Goal: Task Accomplishment & Management: Complete application form

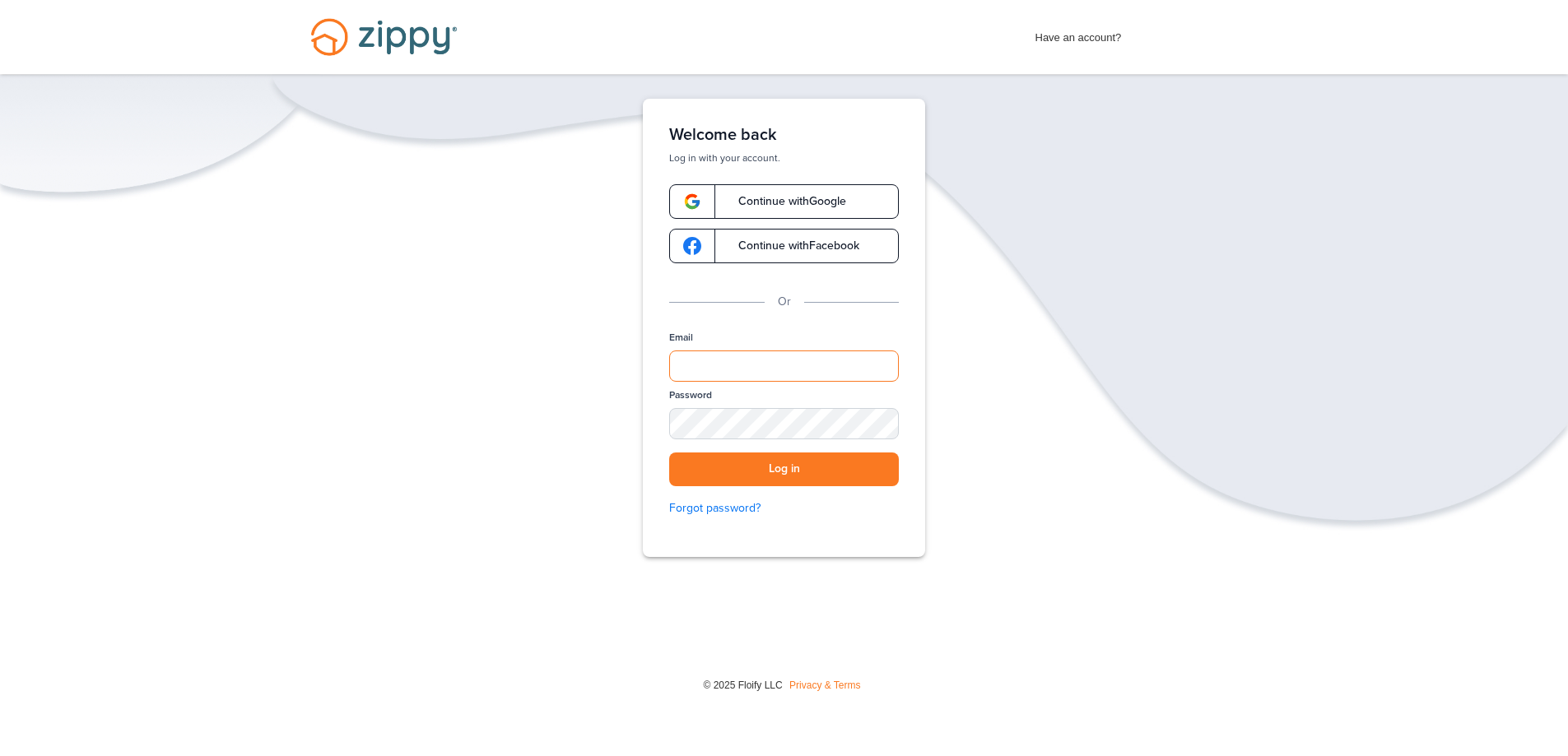
click at [750, 379] on input "Email" at bounding box center [784, 366] width 230 height 31
type input "**********"
click at [670, 453] on button "Log in" at bounding box center [784, 469] width 230 height 33
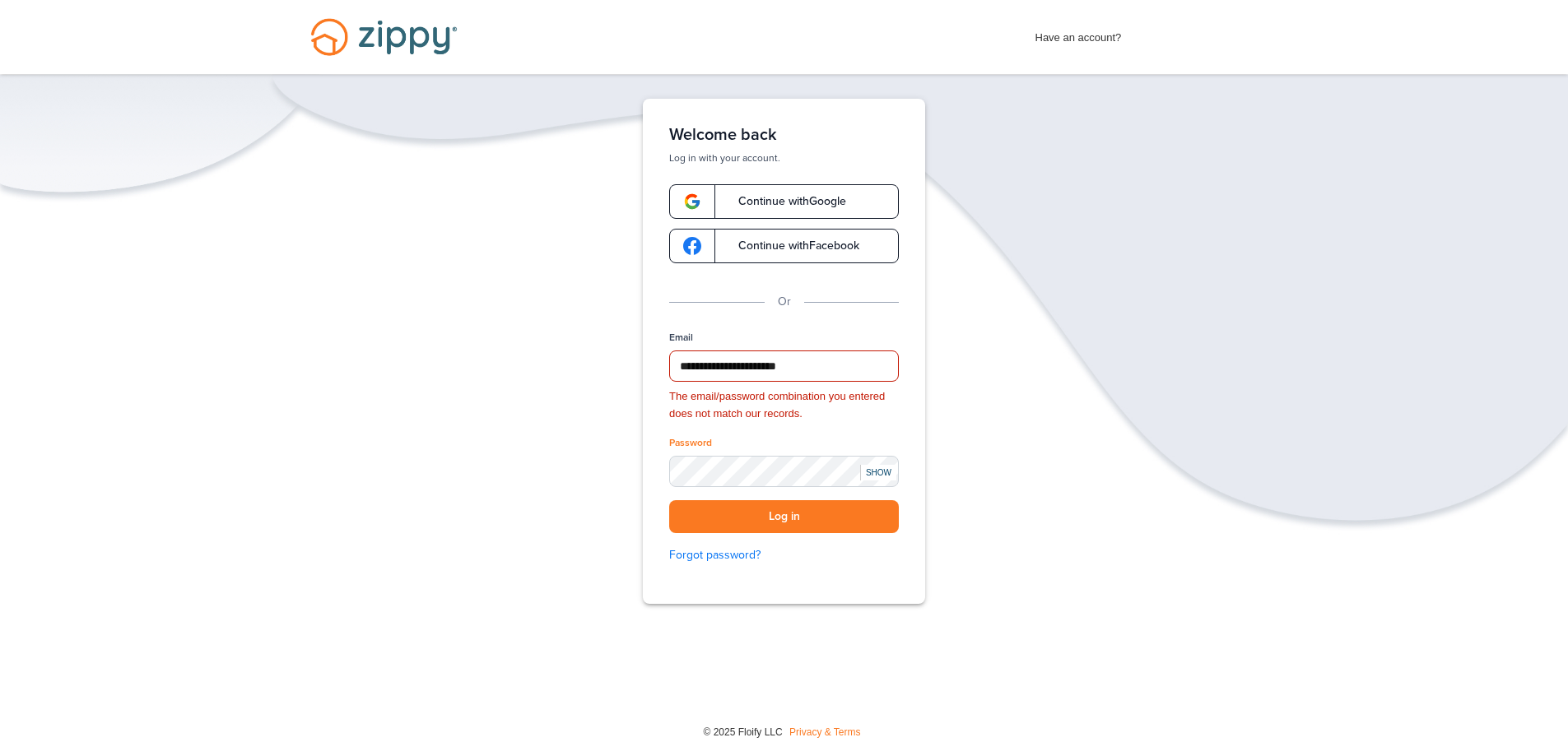
click at [884, 471] on div "SHOW" at bounding box center [878, 472] width 36 height 15
click at [728, 556] on link "Forgot password?" at bounding box center [784, 555] width 230 height 18
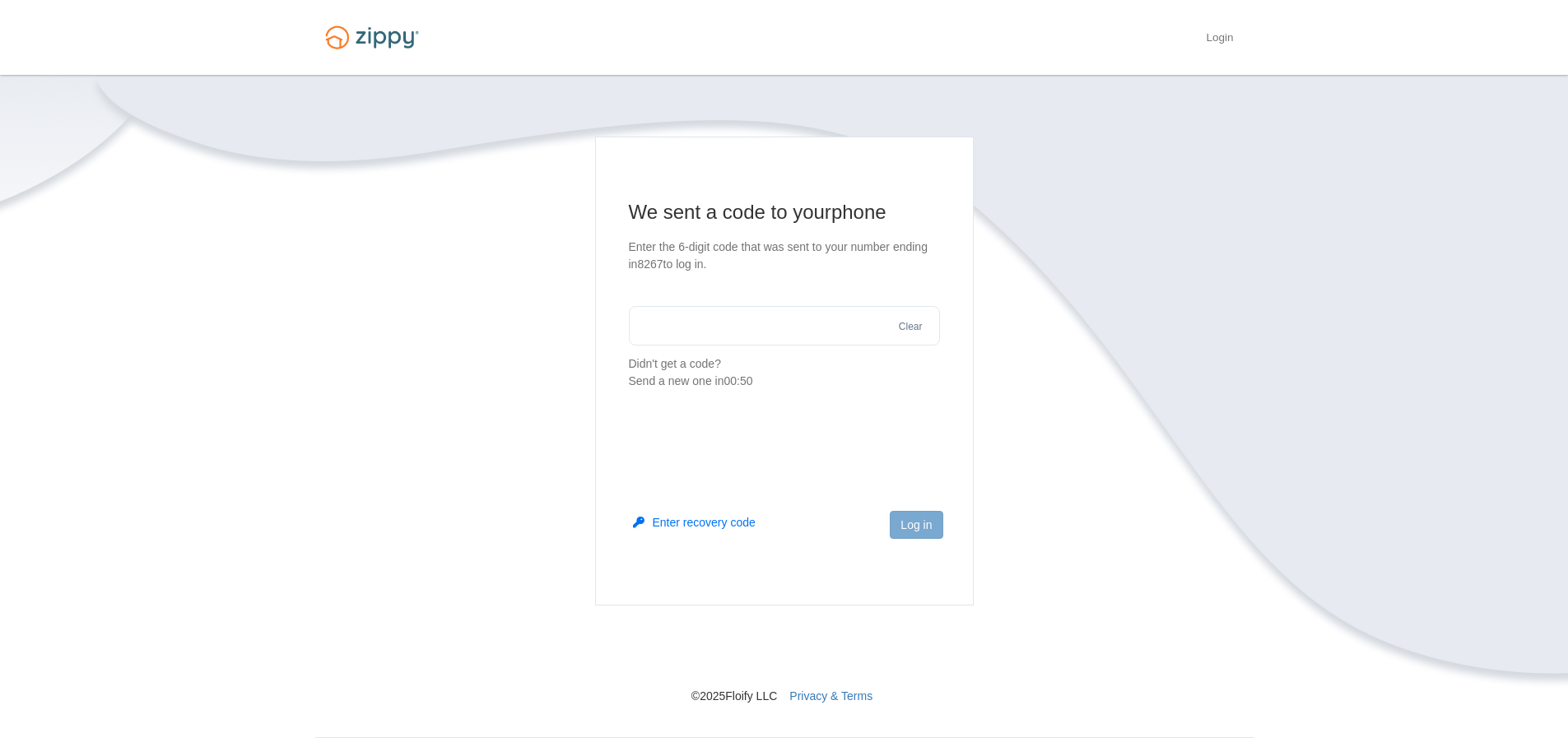
click at [739, 327] on input "text" at bounding box center [784, 326] width 311 height 39
type input "******"
click at [934, 525] on button "Log in" at bounding box center [916, 525] width 52 height 28
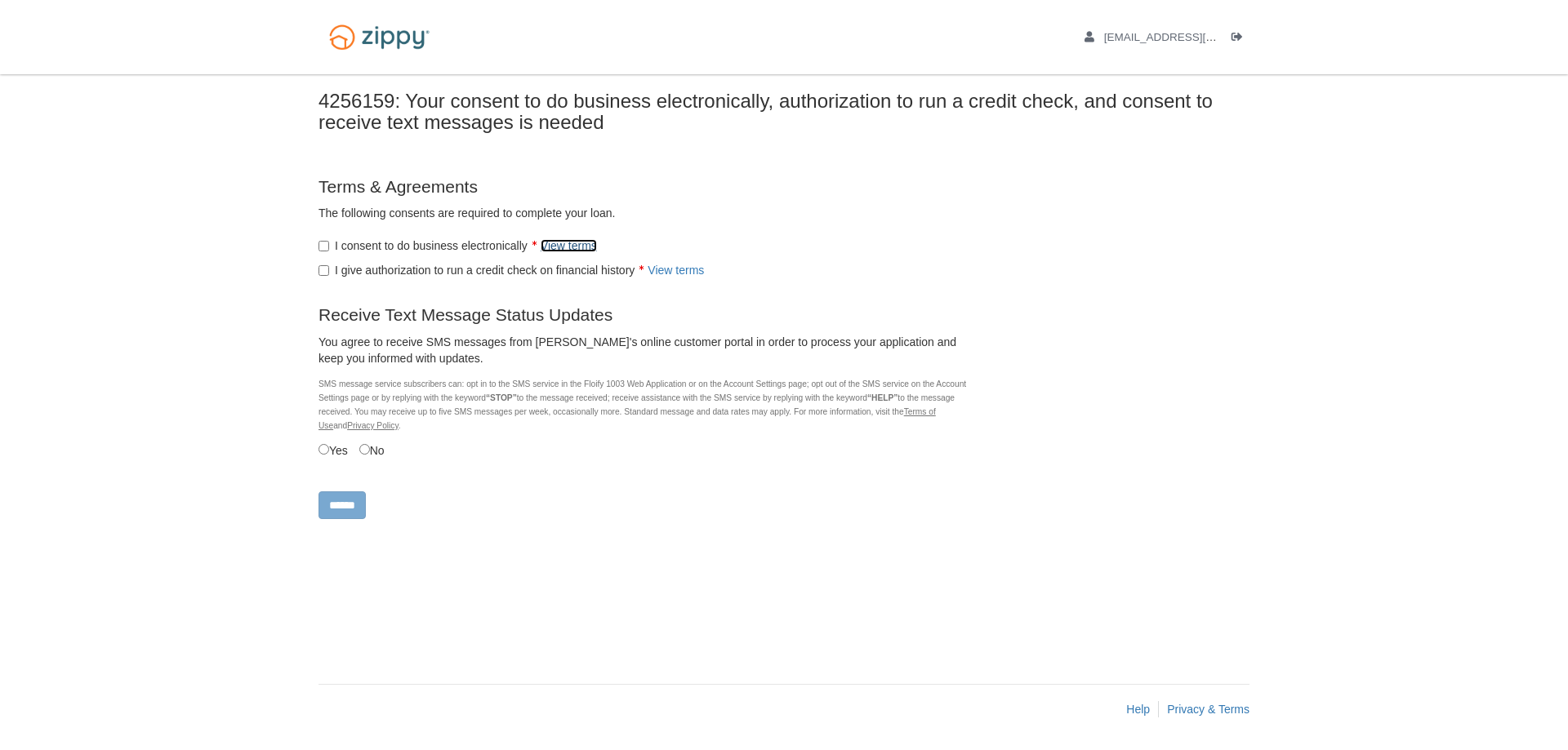
click at [566, 242] on link "View terms" at bounding box center [569, 245] width 56 height 13
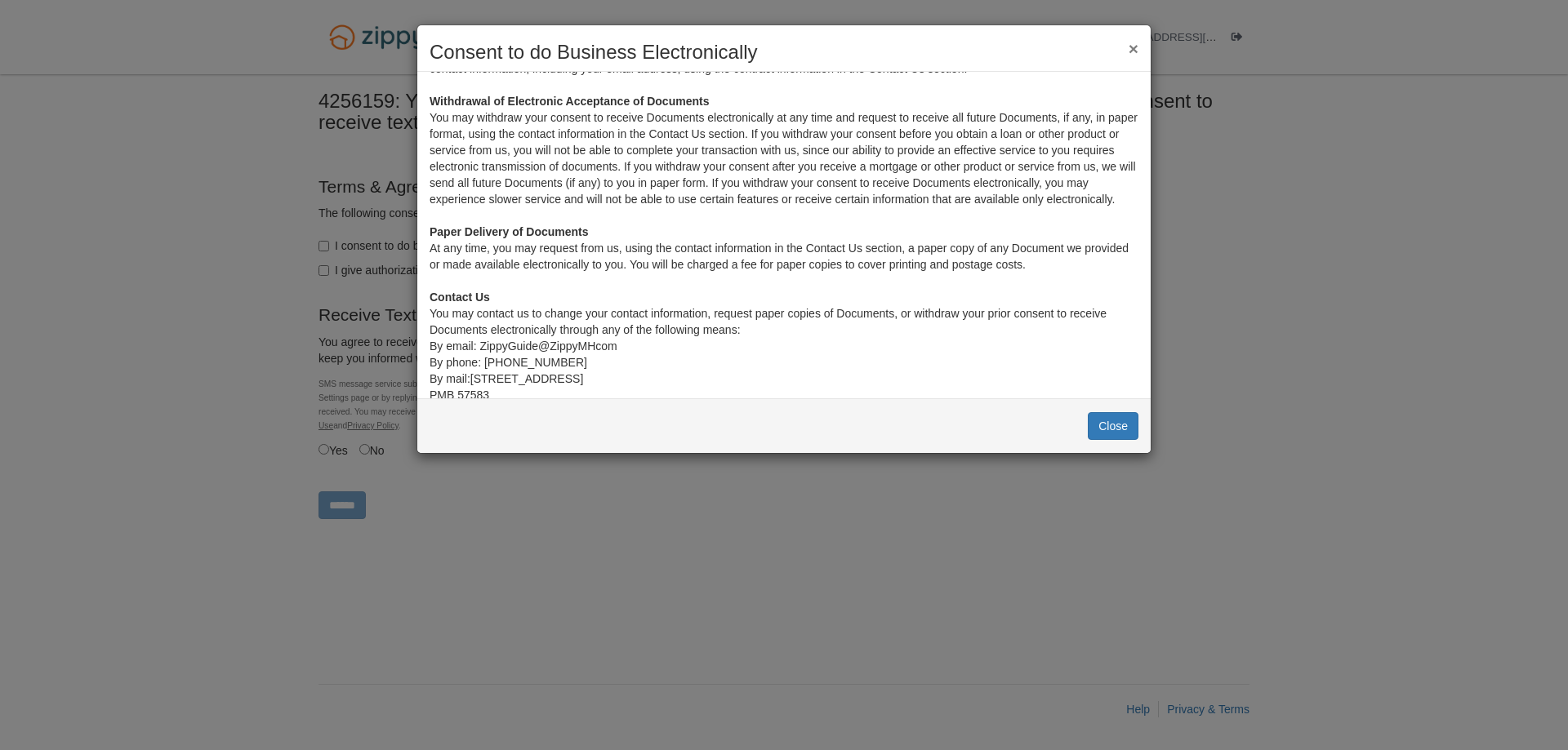
scroll to position [539, 0]
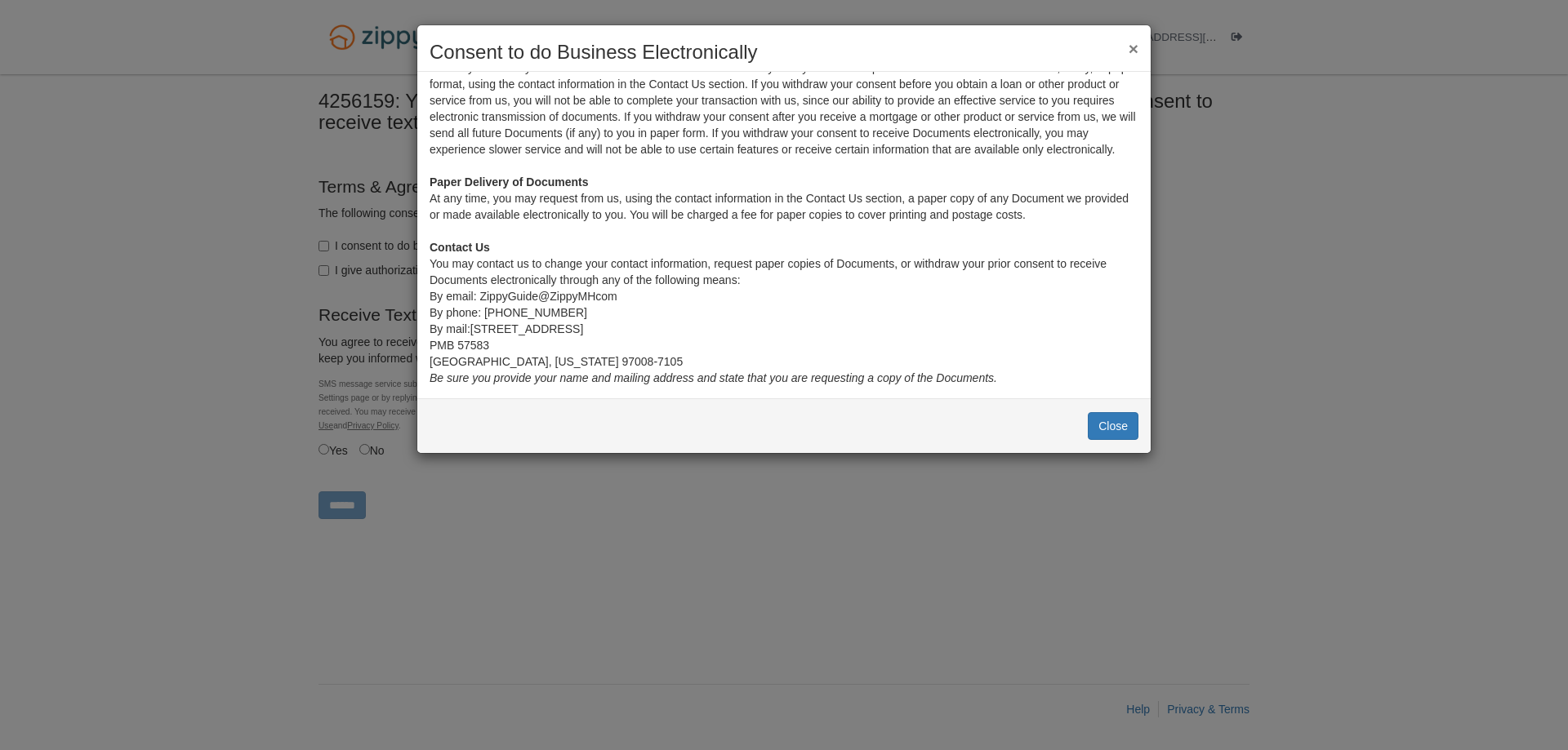
drag, startPoint x: 781, startPoint y: 521, endPoint x: 665, endPoint y: 425, distance: 150.6
click at [783, 520] on div "× Consent to do Business Electronically Consent to Electronic Records and Signa…" at bounding box center [784, 375] width 1568 height 750
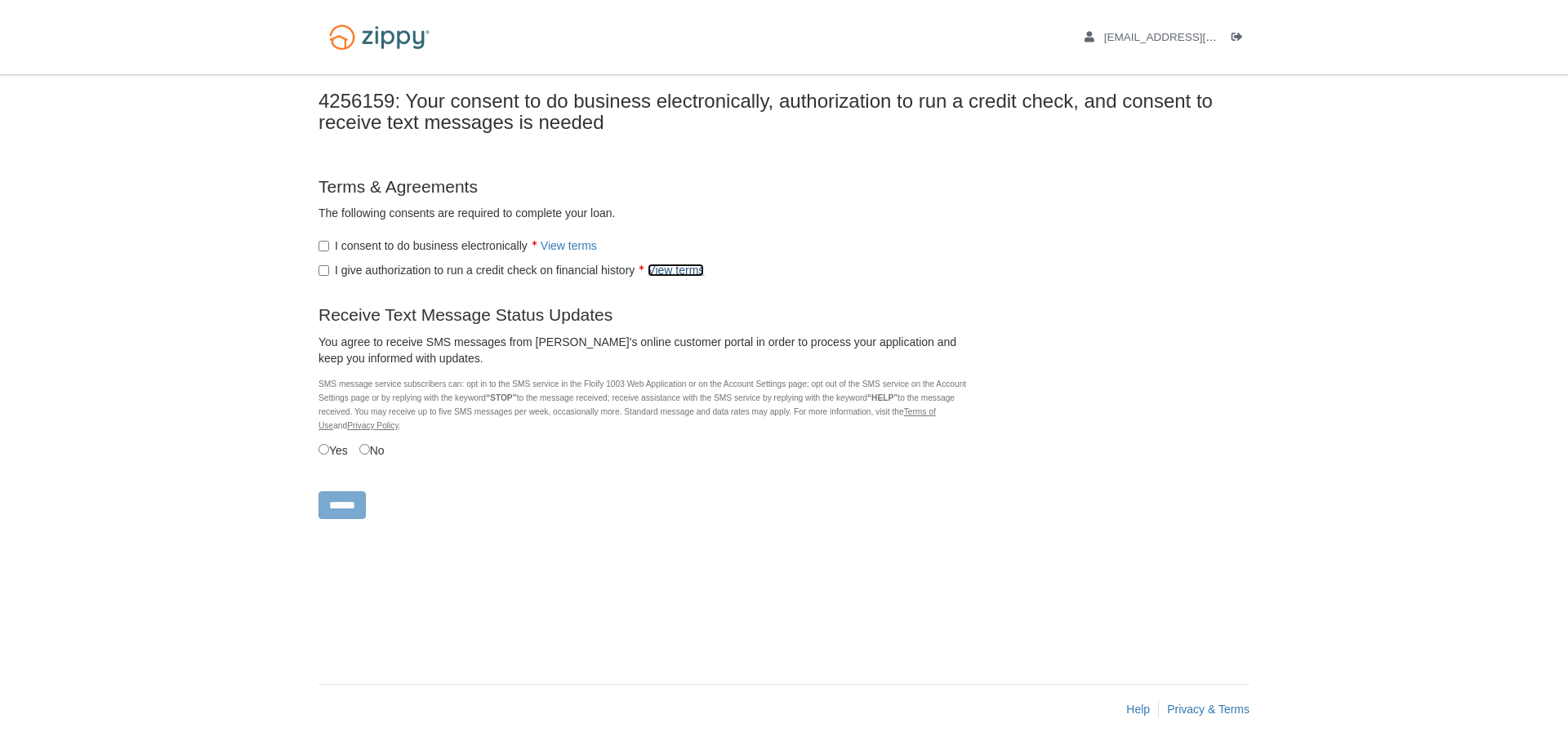
click at [683, 269] on link "View terms" at bounding box center [675, 270] width 56 height 13
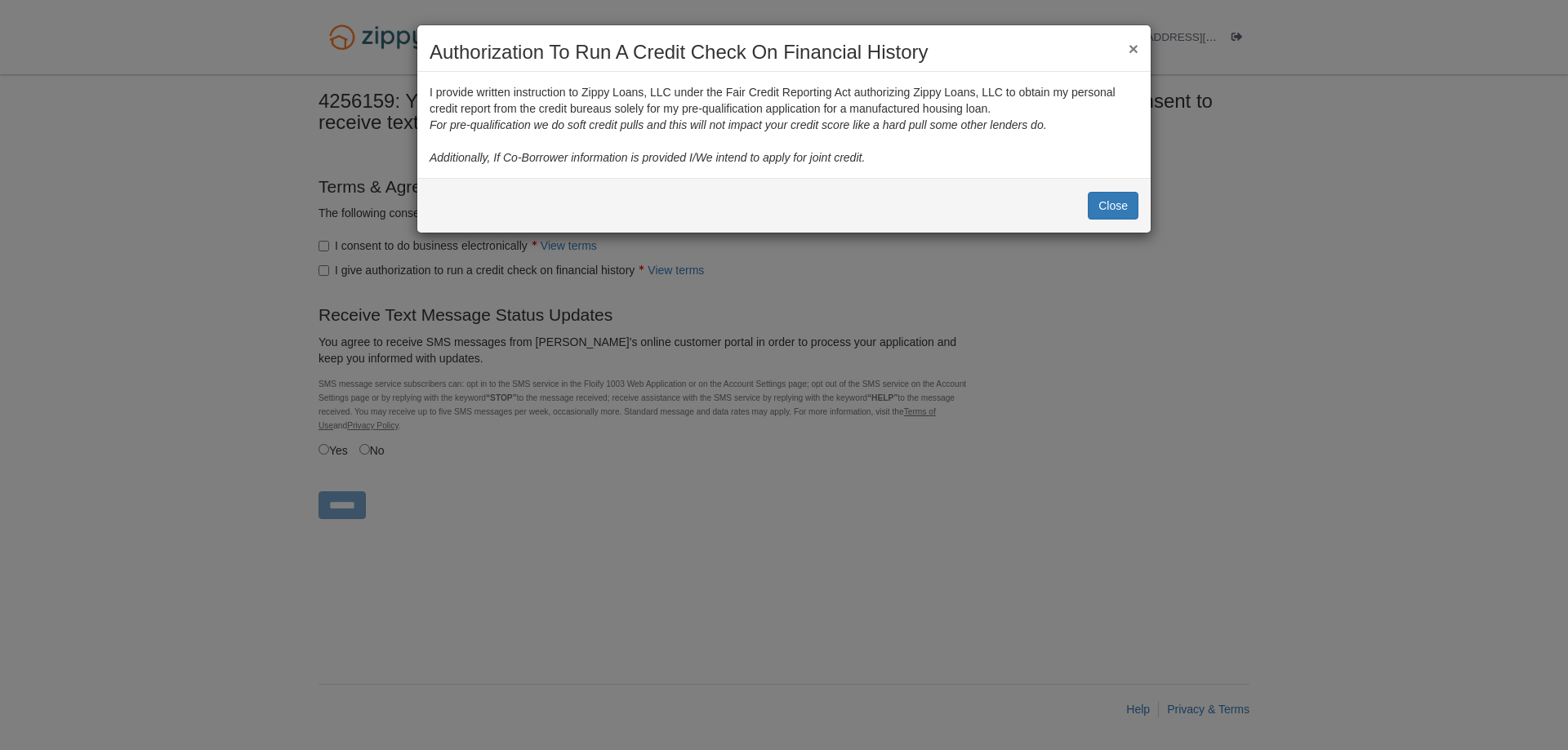
click at [1127, 44] on h1 "Authorization To Run A Credit Check On Financial History" at bounding box center [783, 52] width 708 height 21
click at [1130, 46] on button "×" at bounding box center [1133, 48] width 10 height 17
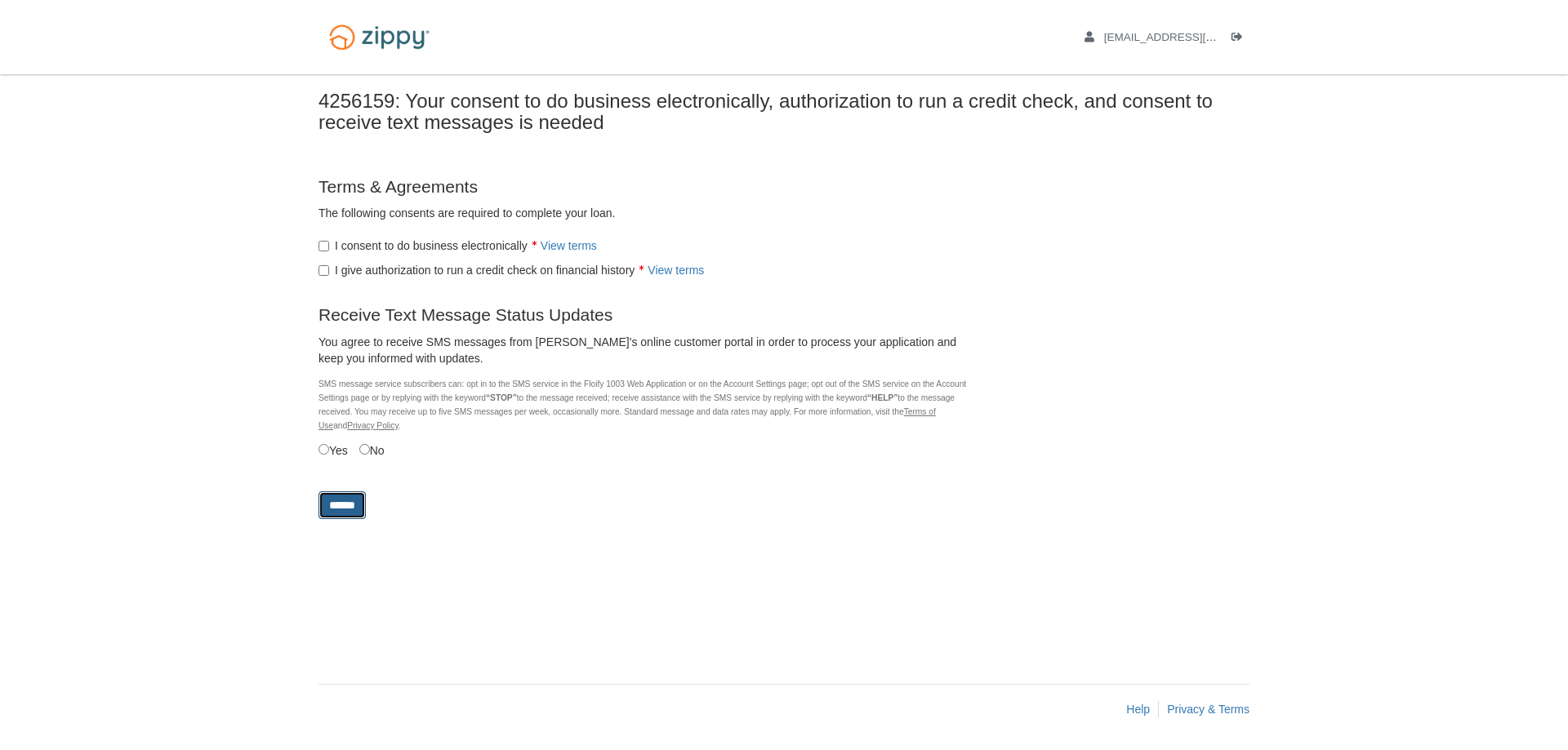
click at [353, 511] on input "******" at bounding box center [342, 505] width 48 height 28
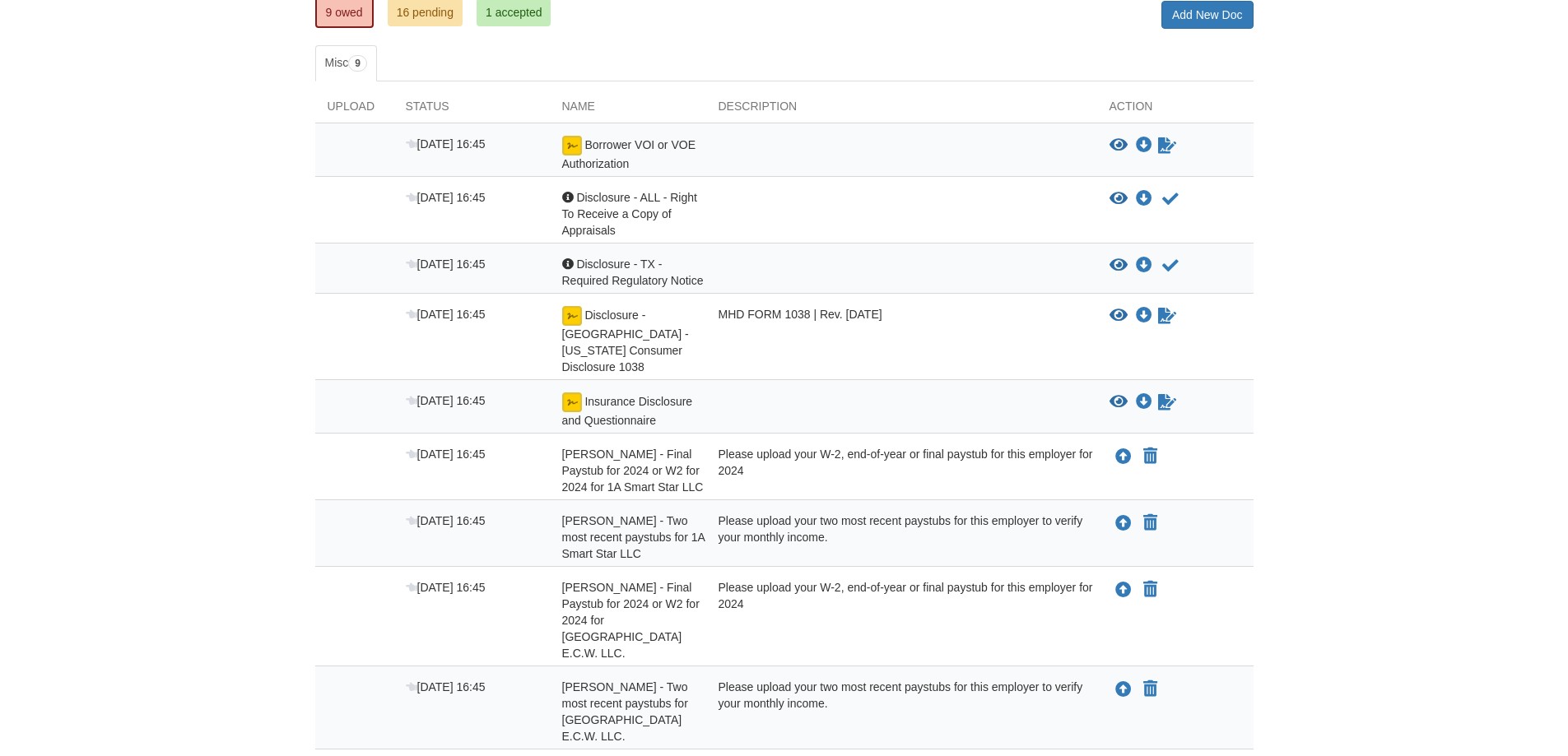
scroll to position [201, 0]
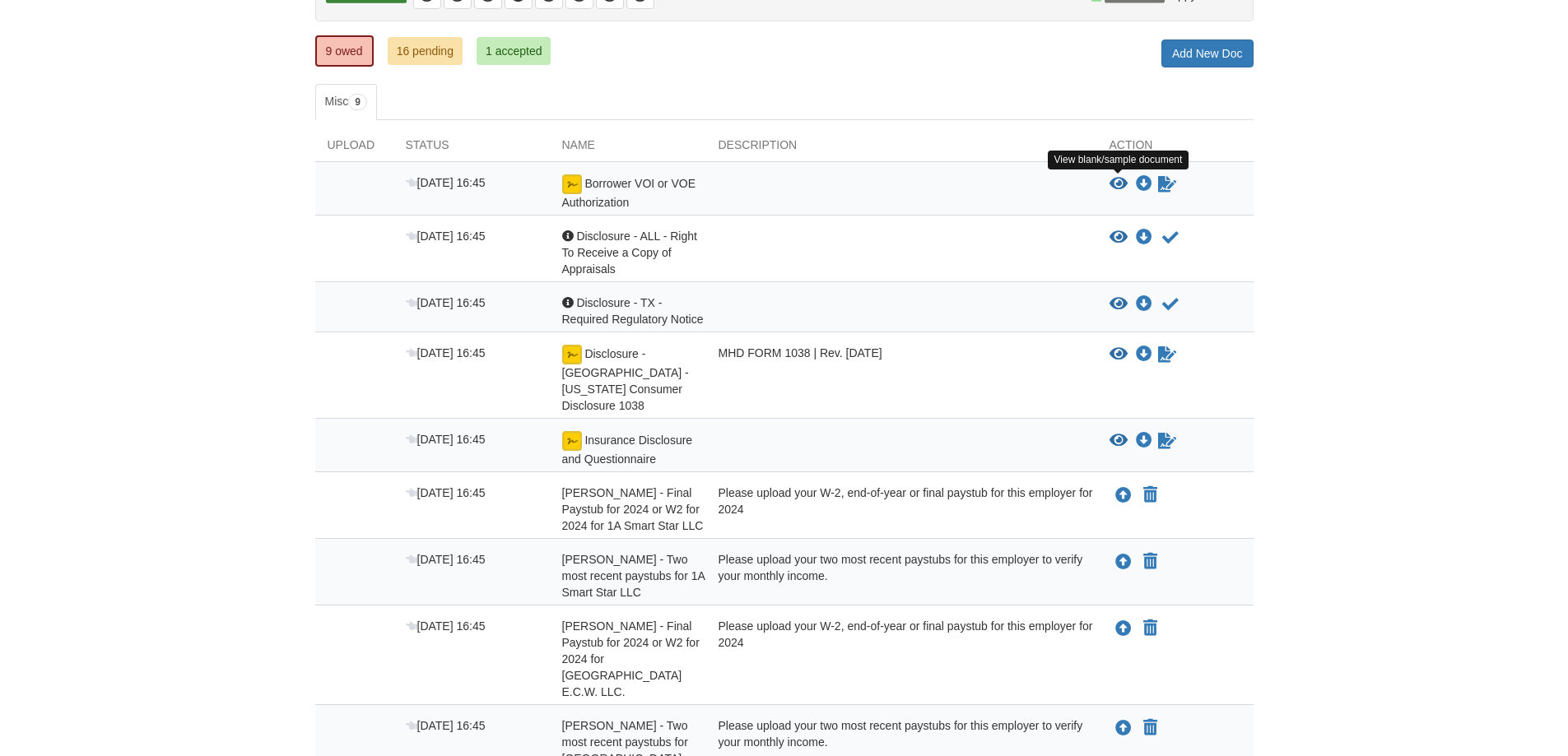
click at [1109, 185] on icon "View Borrower VOI or VOE Authorization" at bounding box center [1118, 183] width 18 height 16
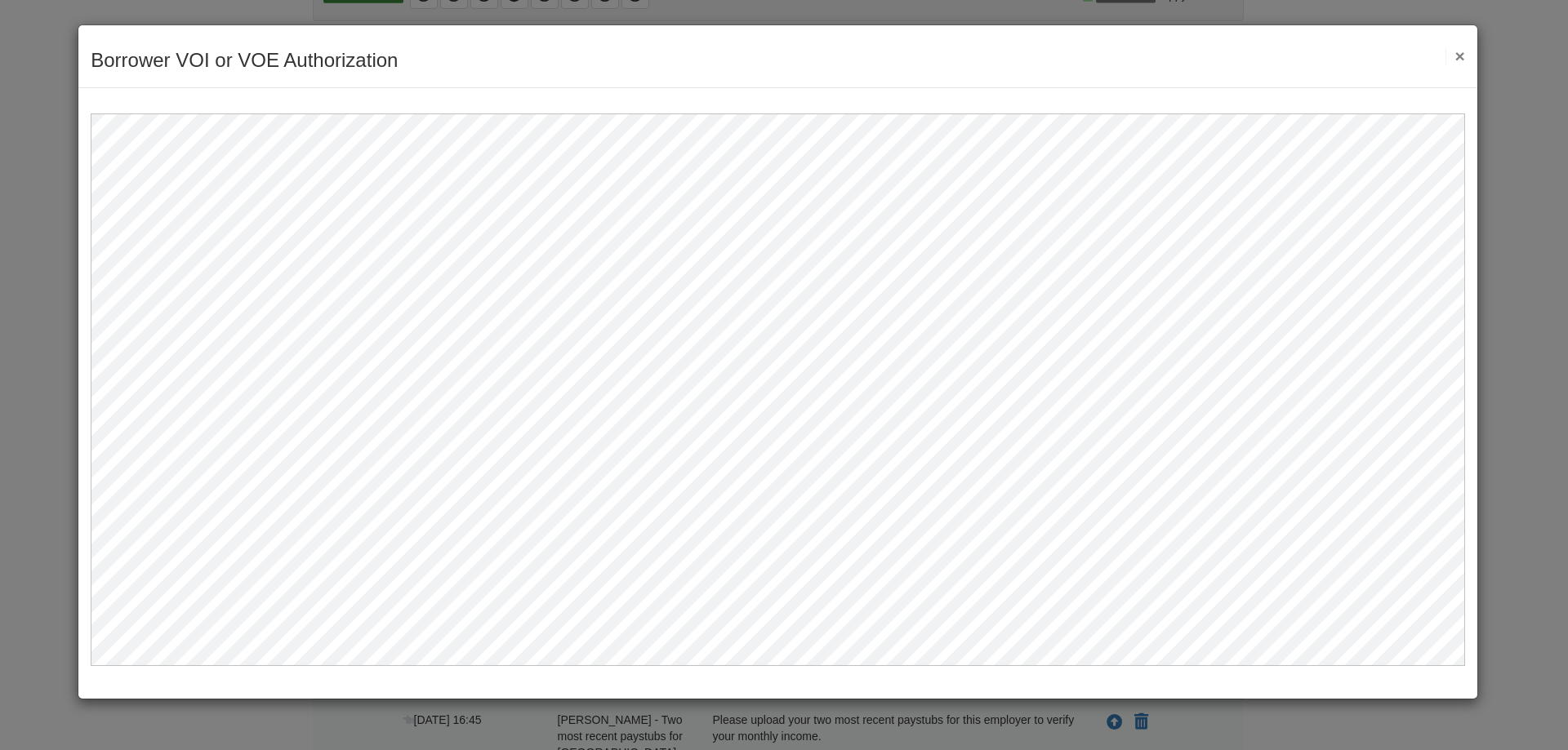
click at [1466, 47] on div "Borrower VOI or VOE Authorization Save Cancel Previous Document Next Document ×" at bounding box center [777, 57] width 1399 height 63
click at [1460, 59] on button "×" at bounding box center [1455, 56] width 19 height 17
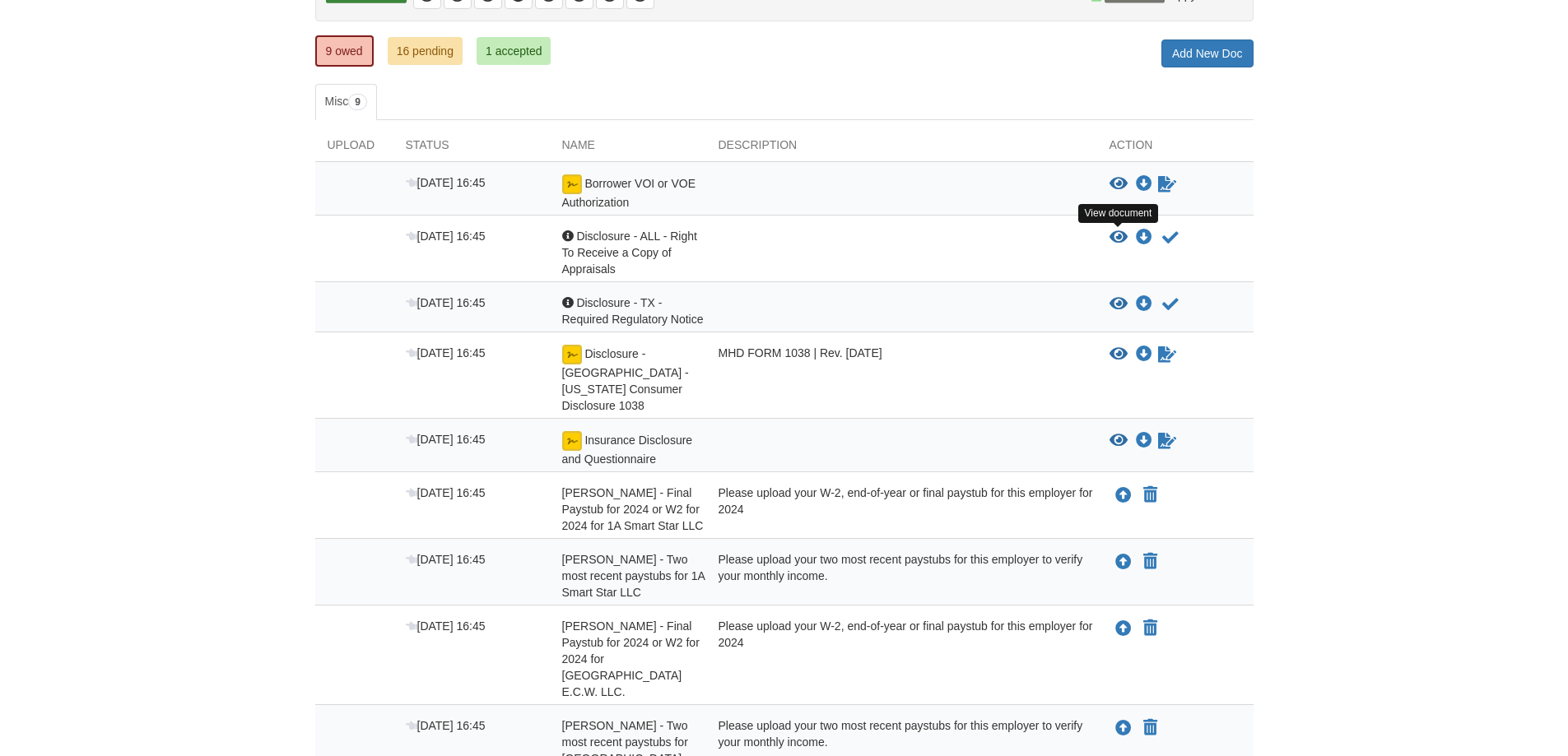
click at [1118, 233] on icon "View Disclosure - ALL - Right To Receive a Copy of Appraisals" at bounding box center [1118, 237] width 18 height 16
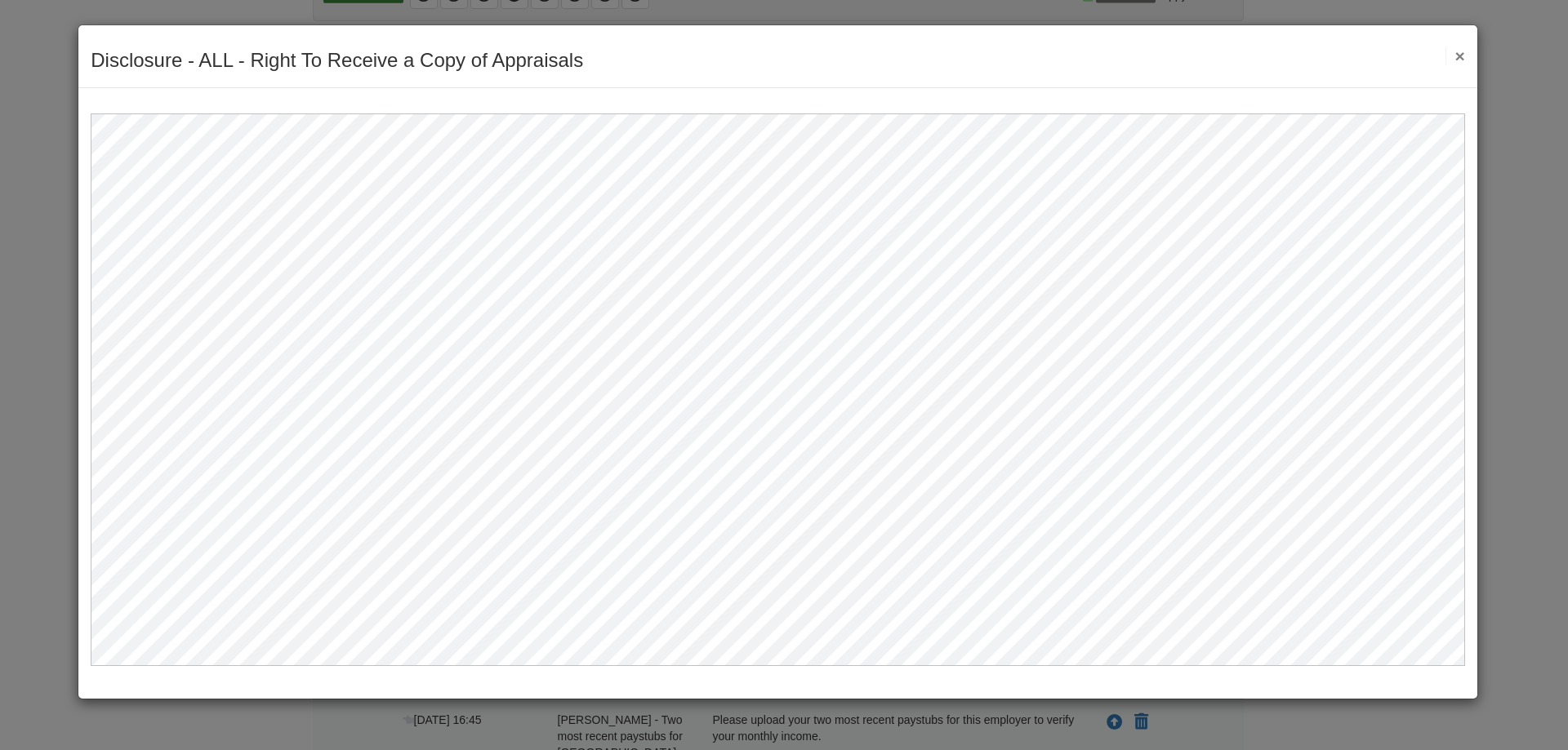
click at [1462, 58] on button "×" at bounding box center [1455, 56] width 19 height 17
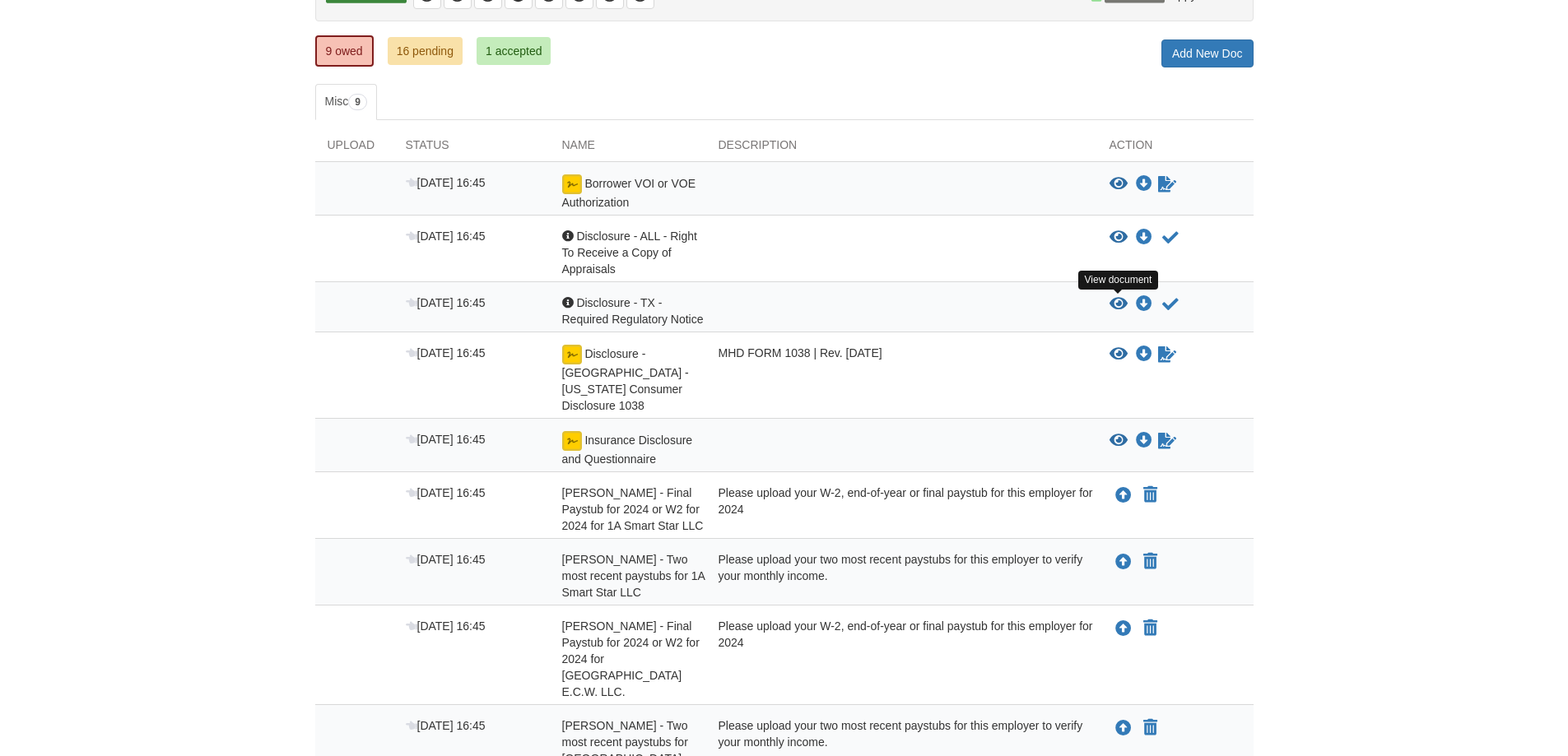
click at [1121, 302] on icon "View Disclosure - TX - Required Regulatory Notice" at bounding box center [1118, 304] width 18 height 16
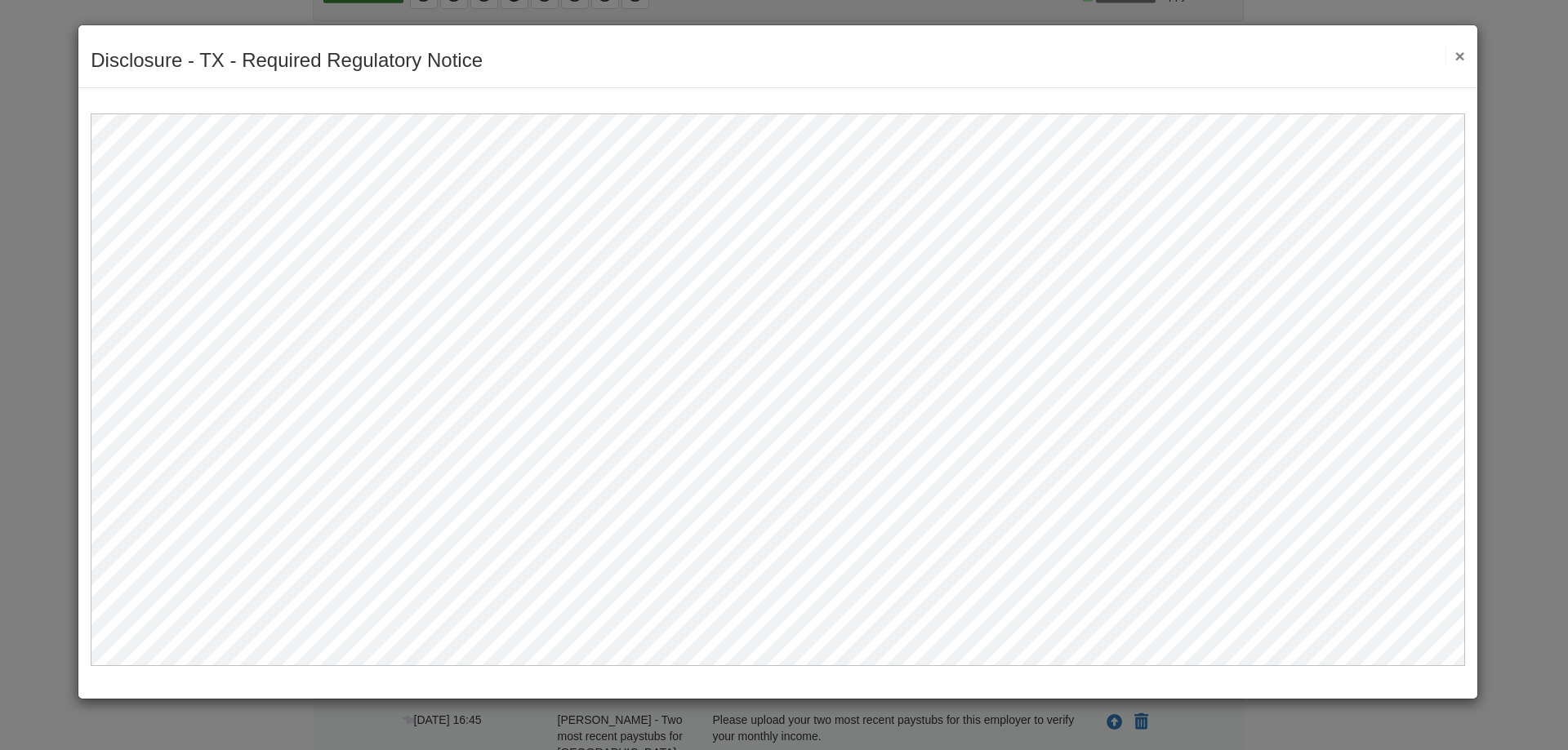
click at [1462, 51] on button "×" at bounding box center [1455, 56] width 19 height 17
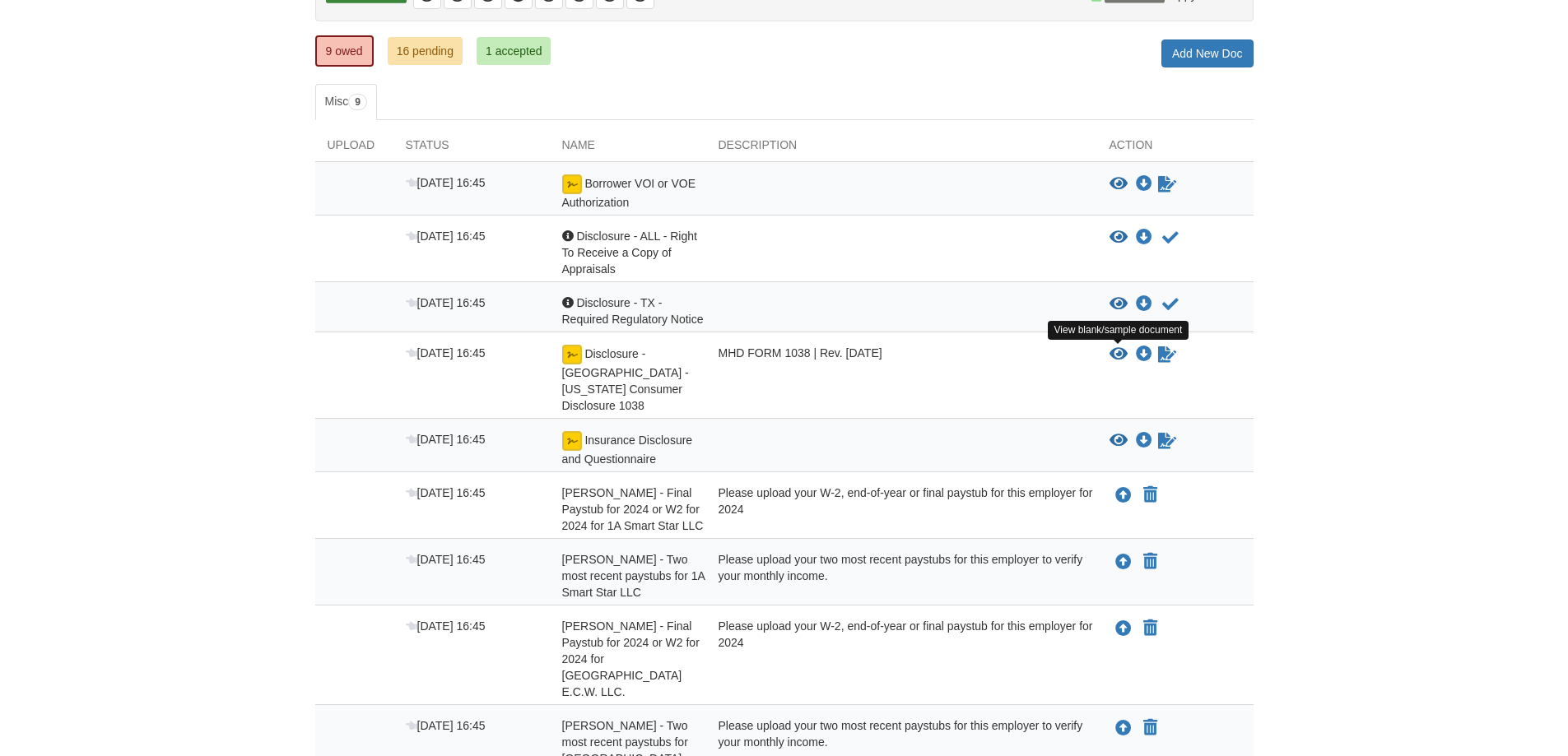
click at [1126, 347] on icon "View Disclosure - TX - Texas Consumer Disclosure 1038" at bounding box center [1118, 354] width 18 height 16
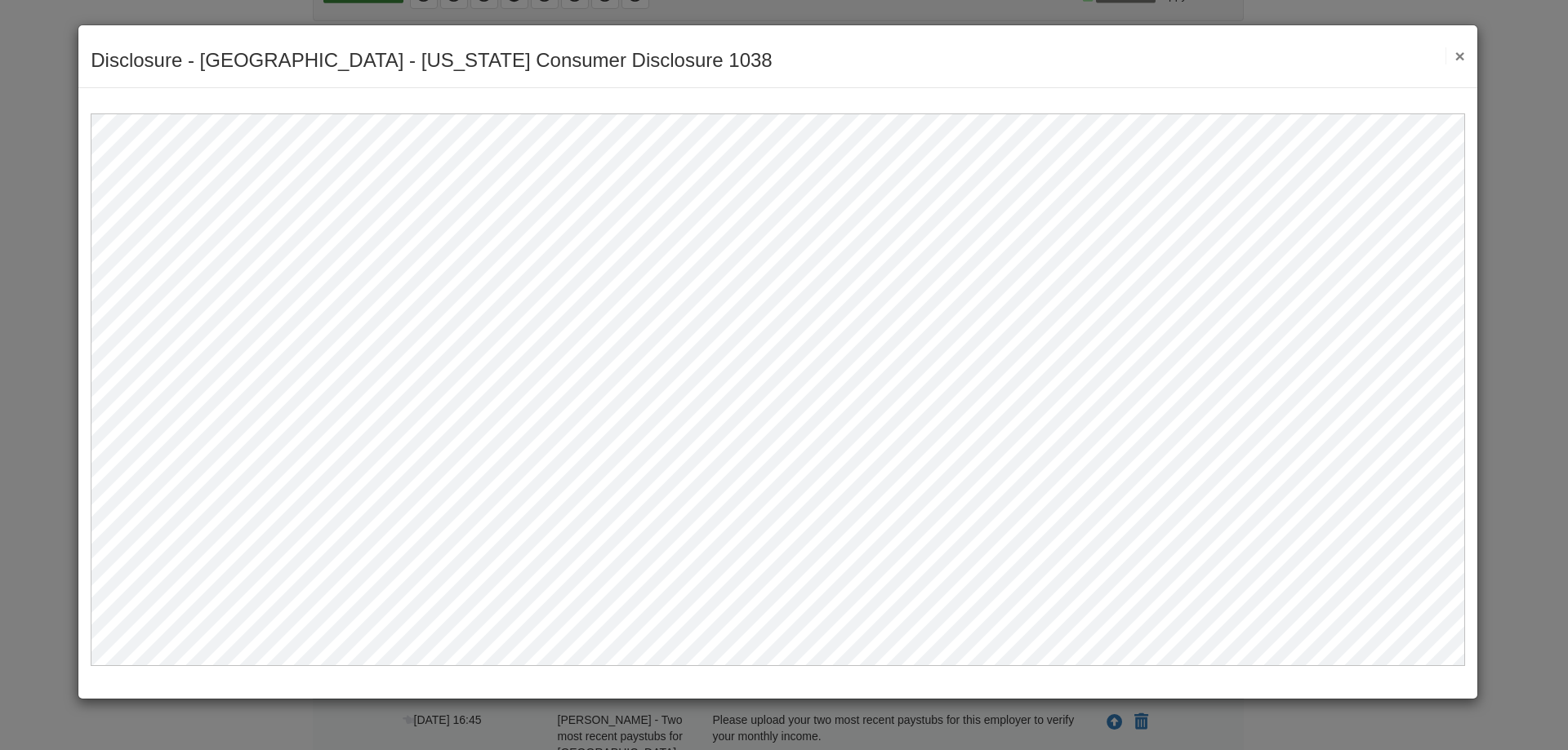
click at [1453, 55] on button "×" at bounding box center [1455, 56] width 19 height 17
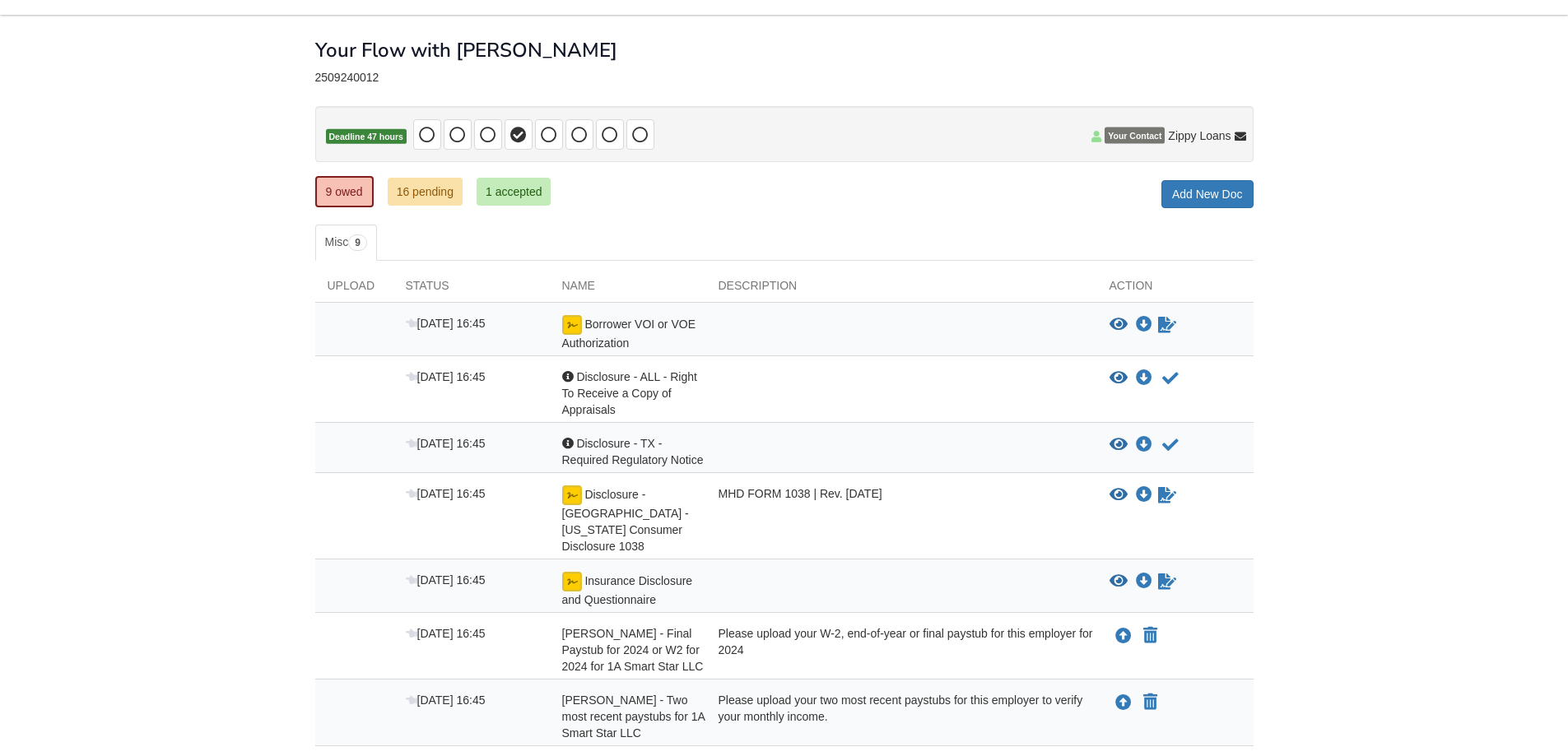
scroll to position [36, 0]
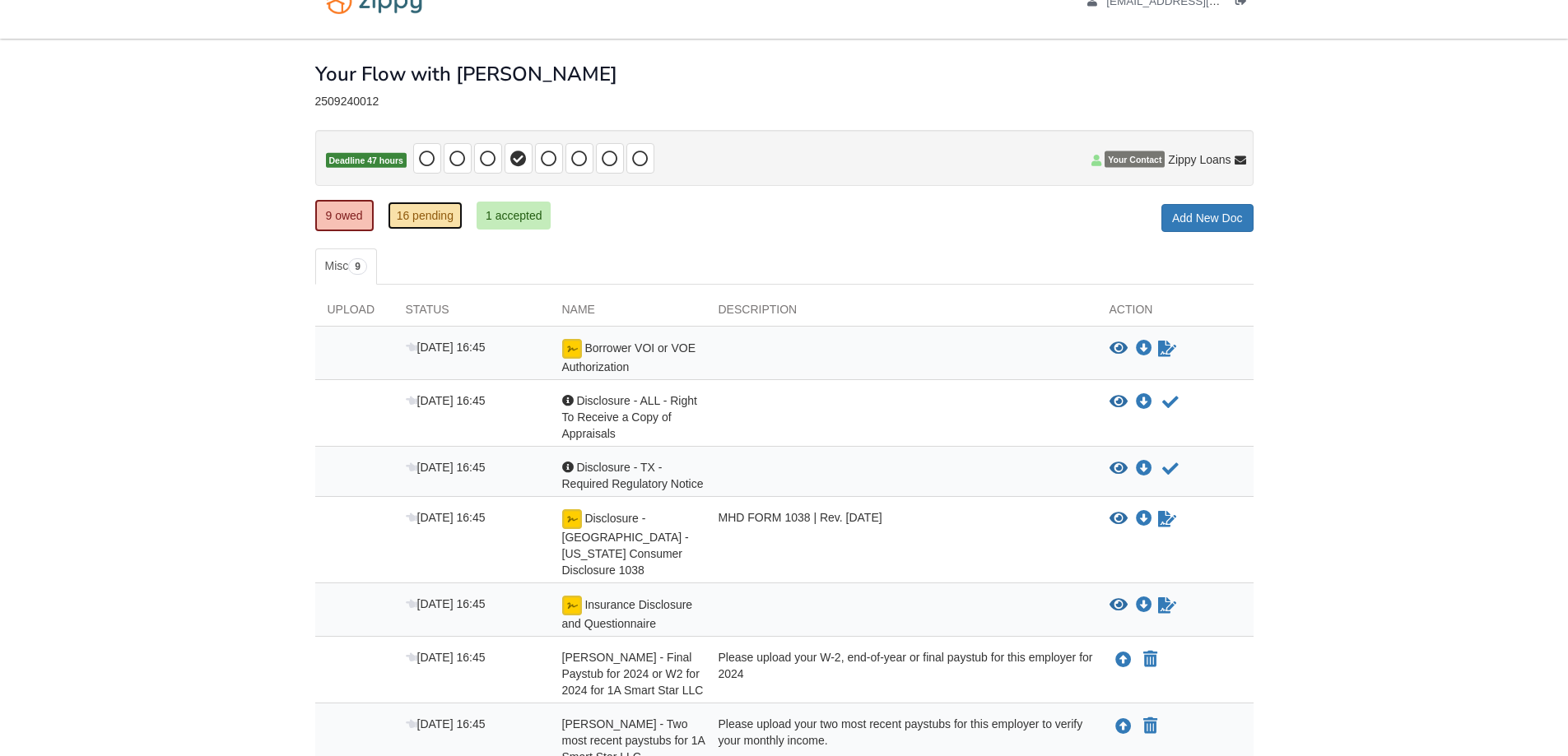
click at [439, 219] on link "16 pending" at bounding box center [424, 215] width 75 height 28
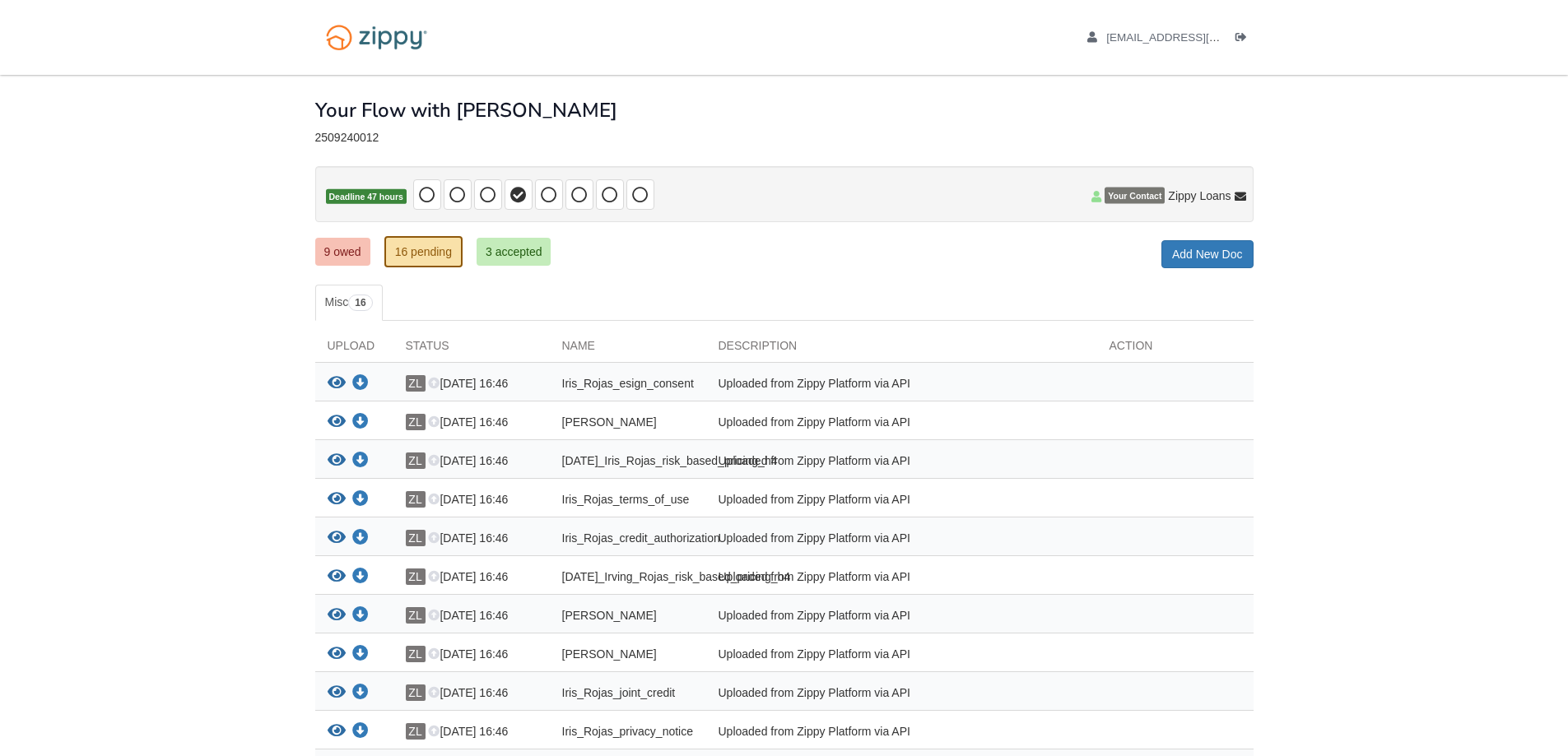
click at [342, 374] on div "View your document" at bounding box center [336, 362] width 103 height 27
click at [339, 387] on icon "View Iris_Rojas_esign_consent" at bounding box center [336, 383] width 18 height 16
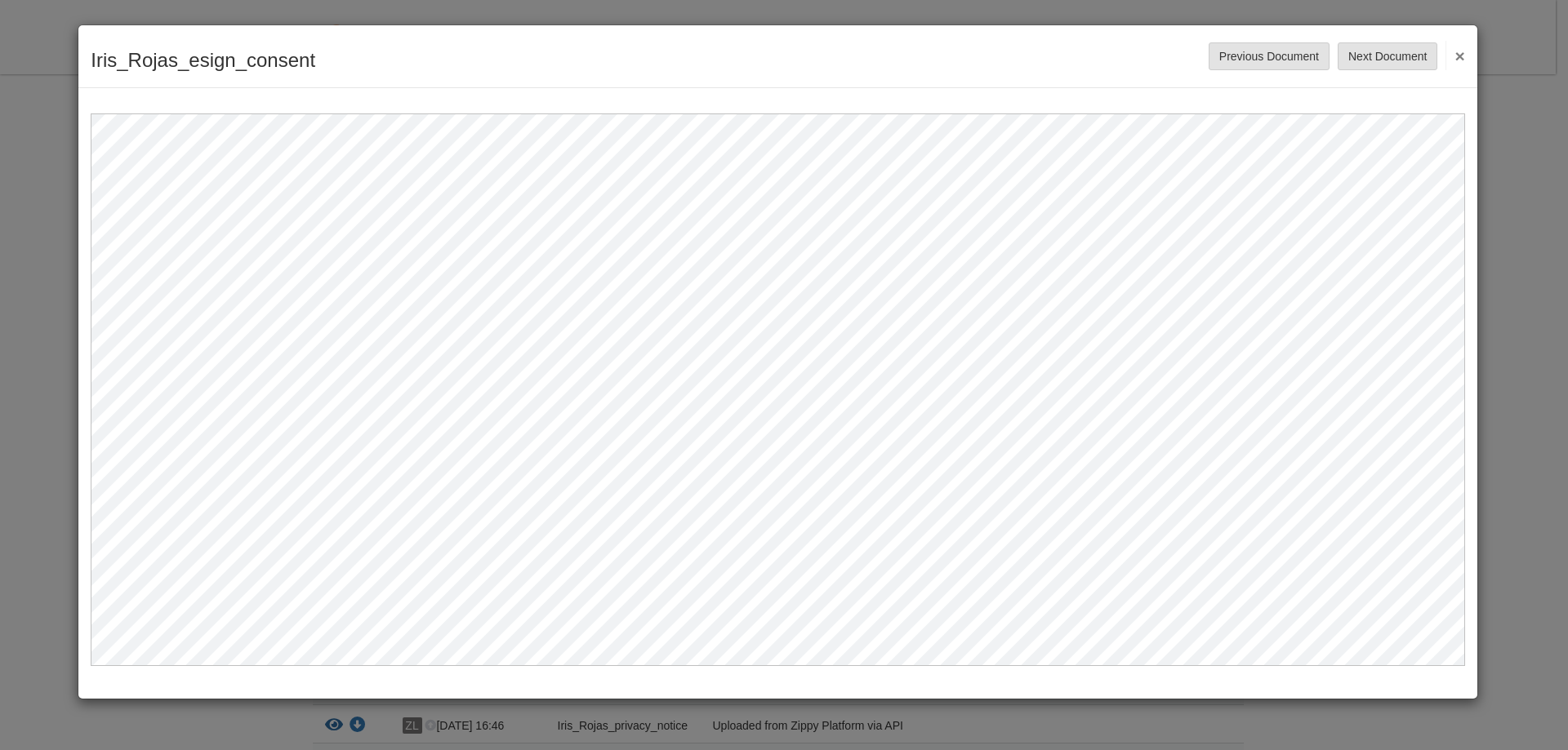
click at [1453, 58] on button "×" at bounding box center [1455, 55] width 19 height 30
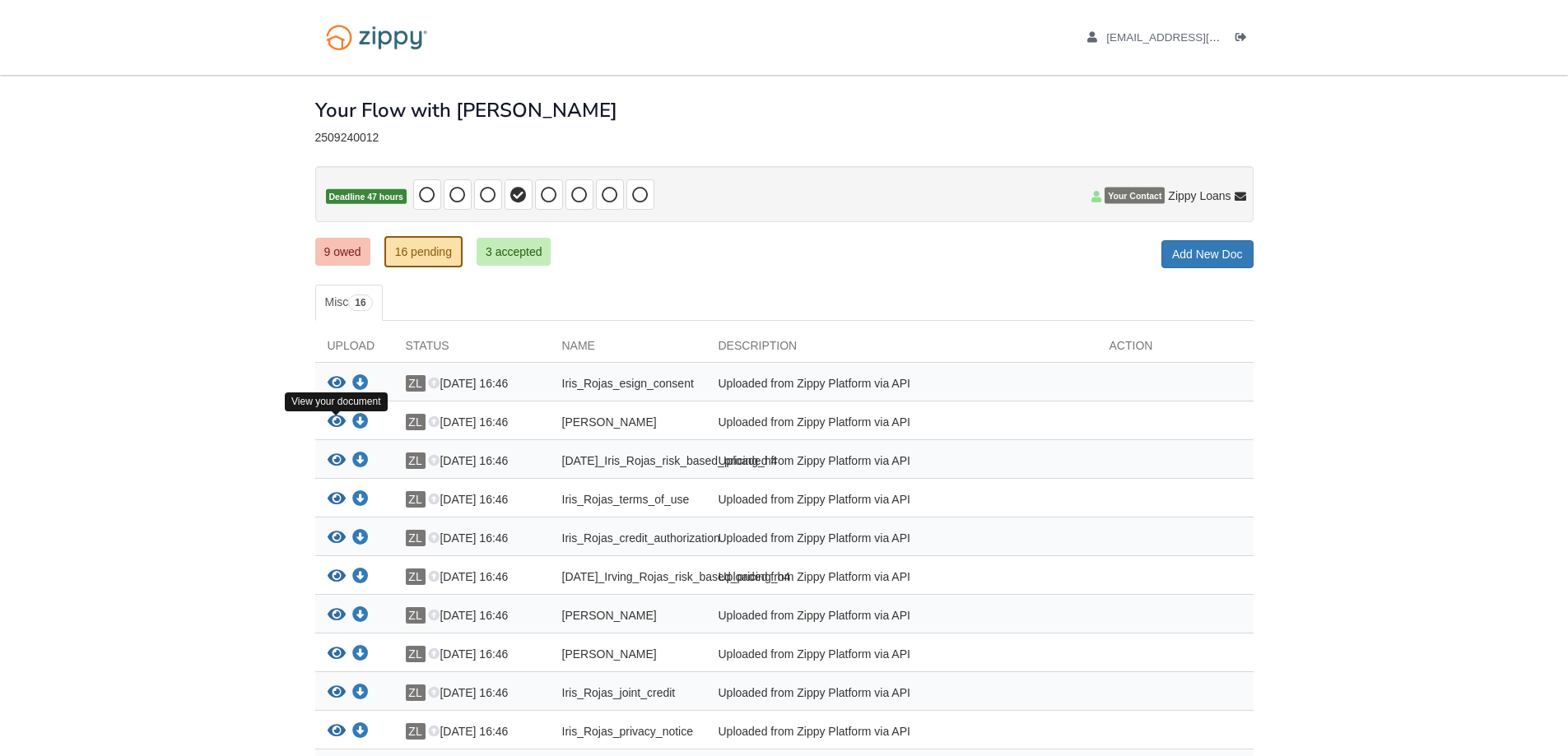
click at [341, 419] on icon "View Irving_Rojas_sms_consent" at bounding box center [336, 422] width 18 height 16
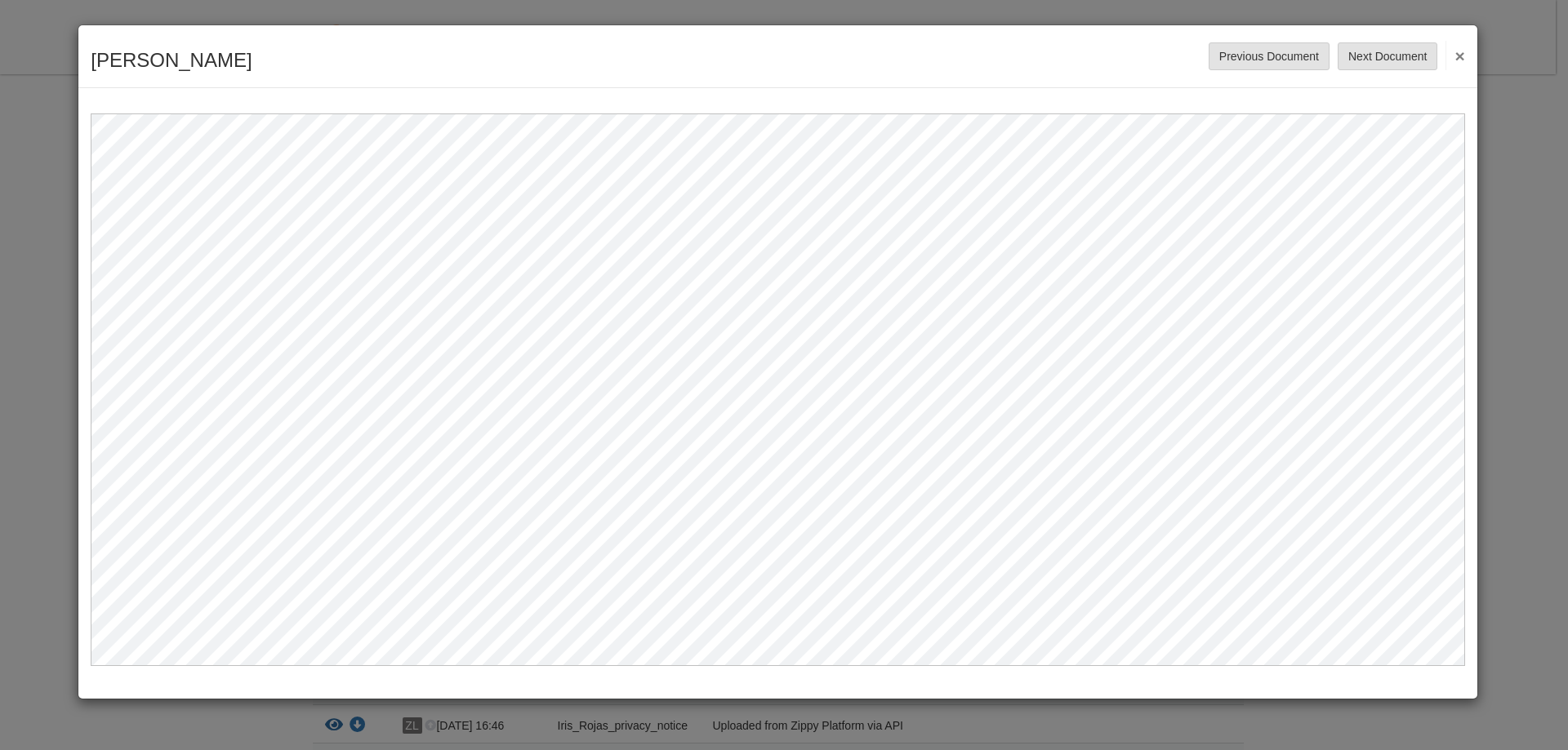
click at [1463, 56] on button "×" at bounding box center [1455, 55] width 19 height 30
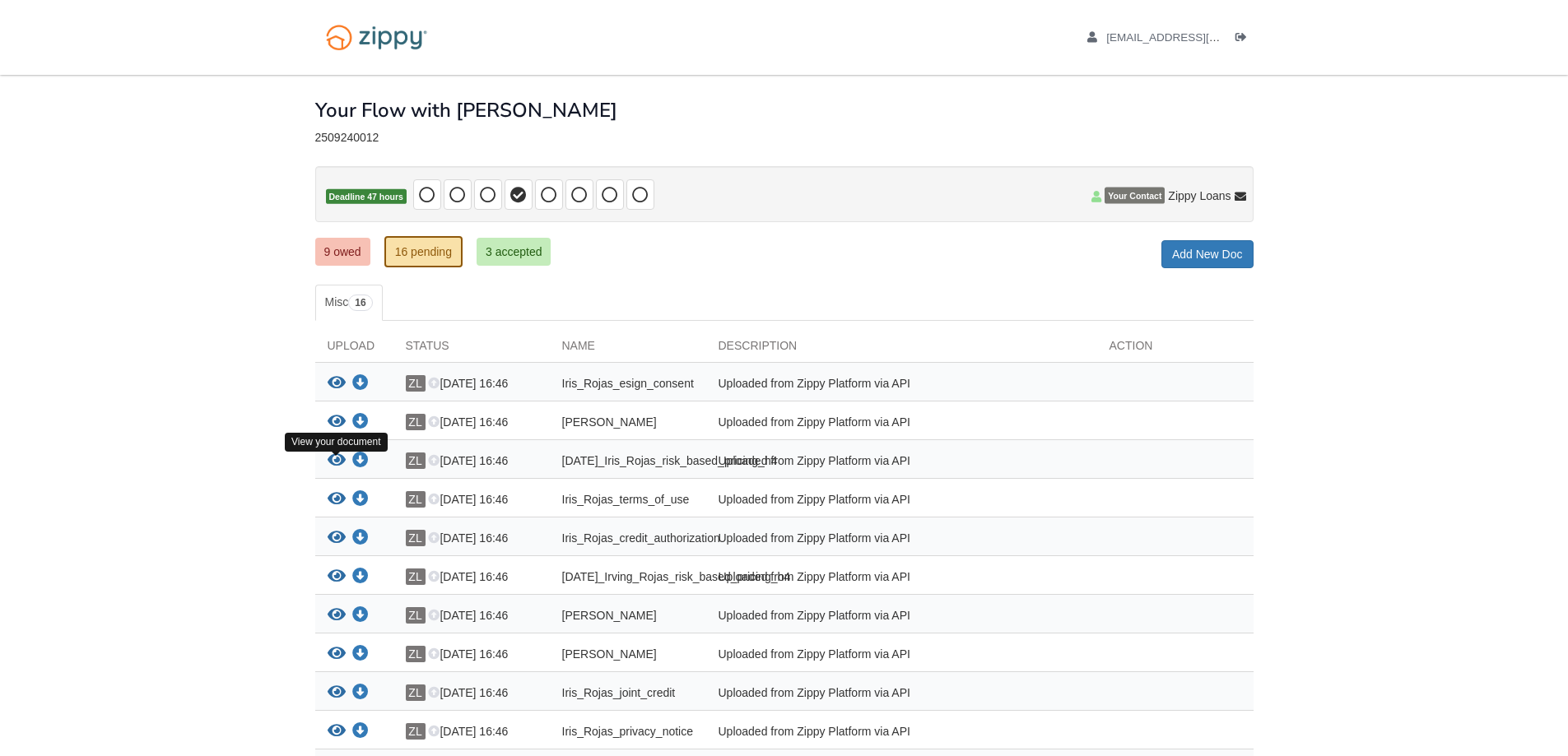
click at [339, 469] on icon "View 09-24-2025_Iris_Rojas_risk_based_pricing_h4" at bounding box center [336, 460] width 18 height 16
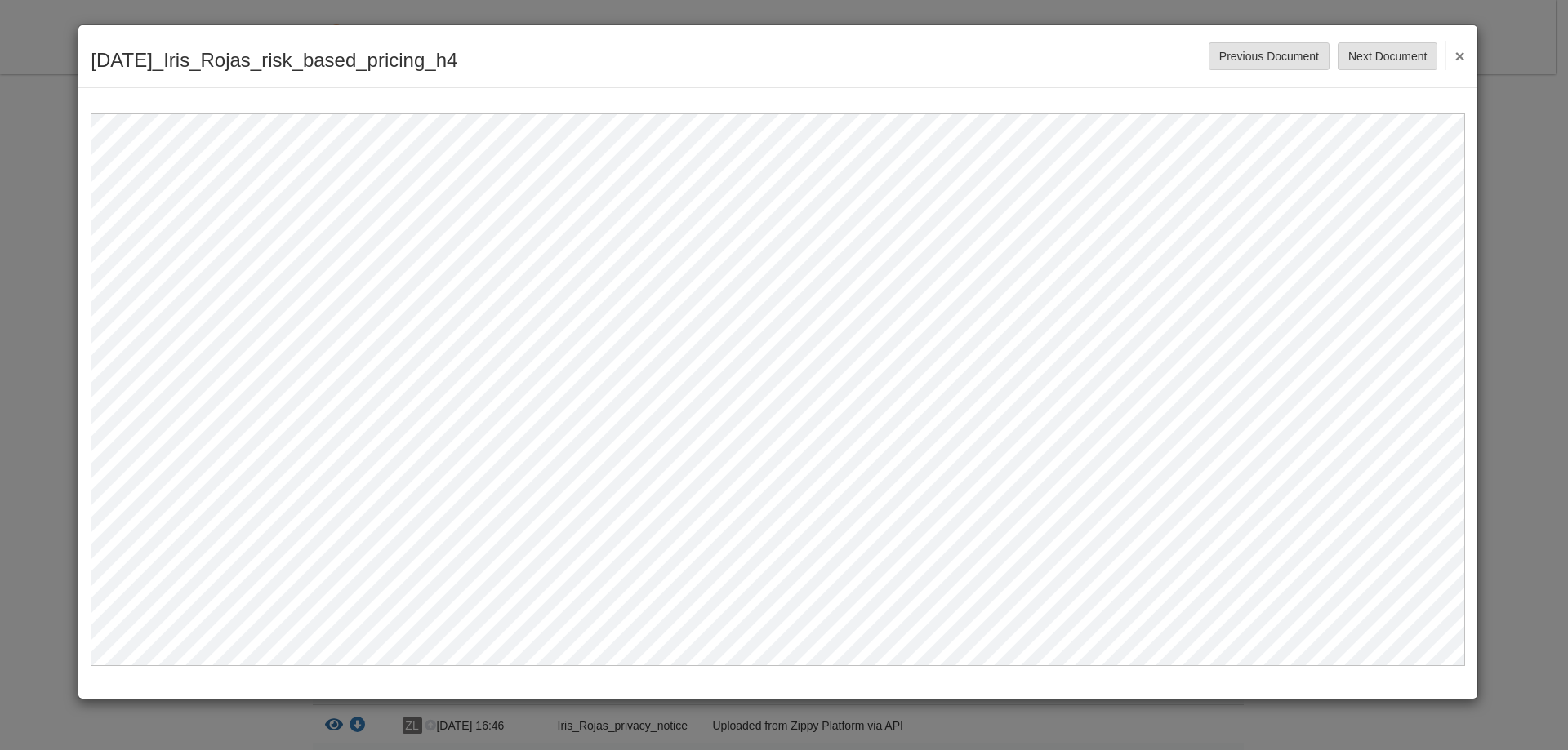
click at [1452, 57] on button "×" at bounding box center [1455, 55] width 19 height 30
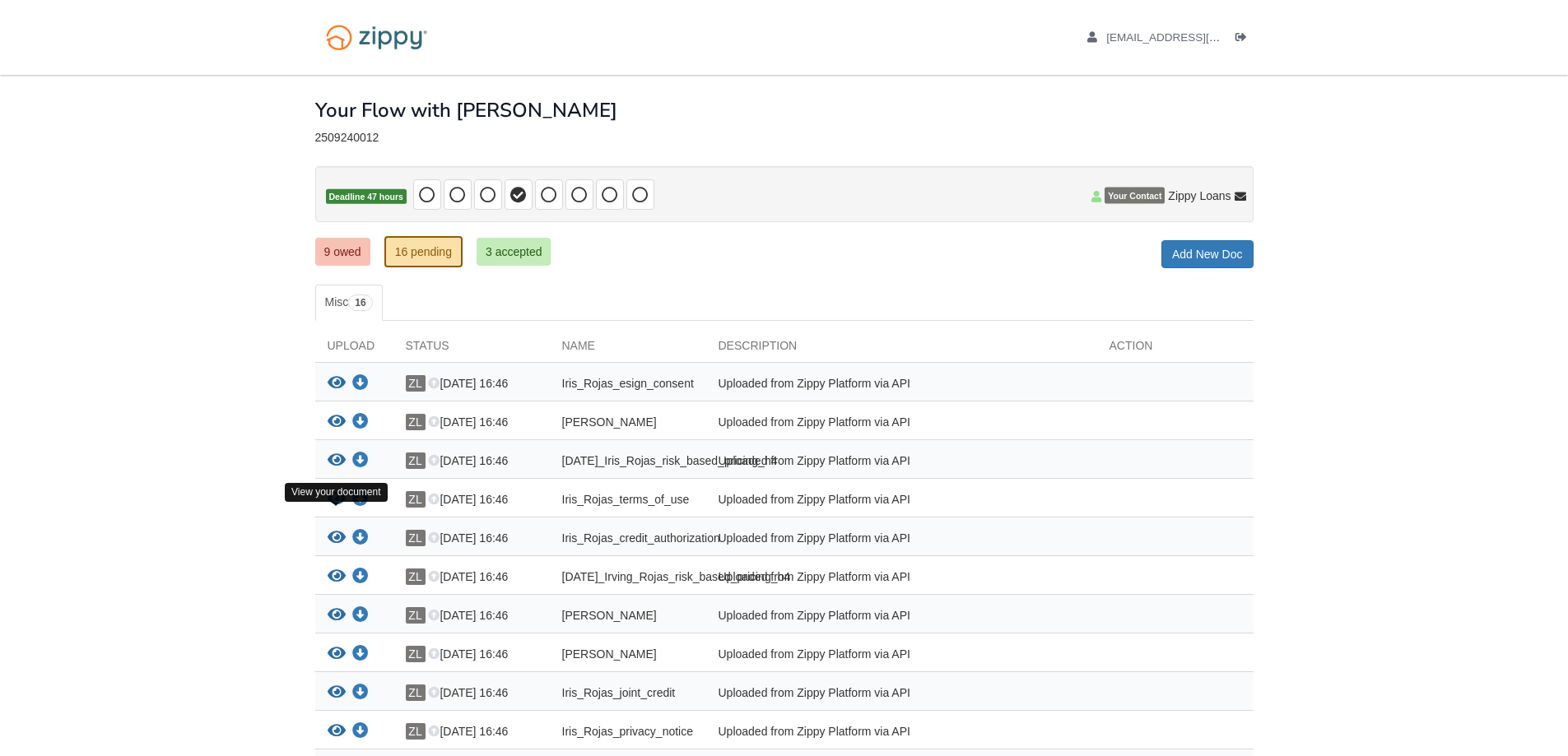
click at [339, 507] on icon "View Iris_Rojas_terms_of_use" at bounding box center [336, 499] width 18 height 16
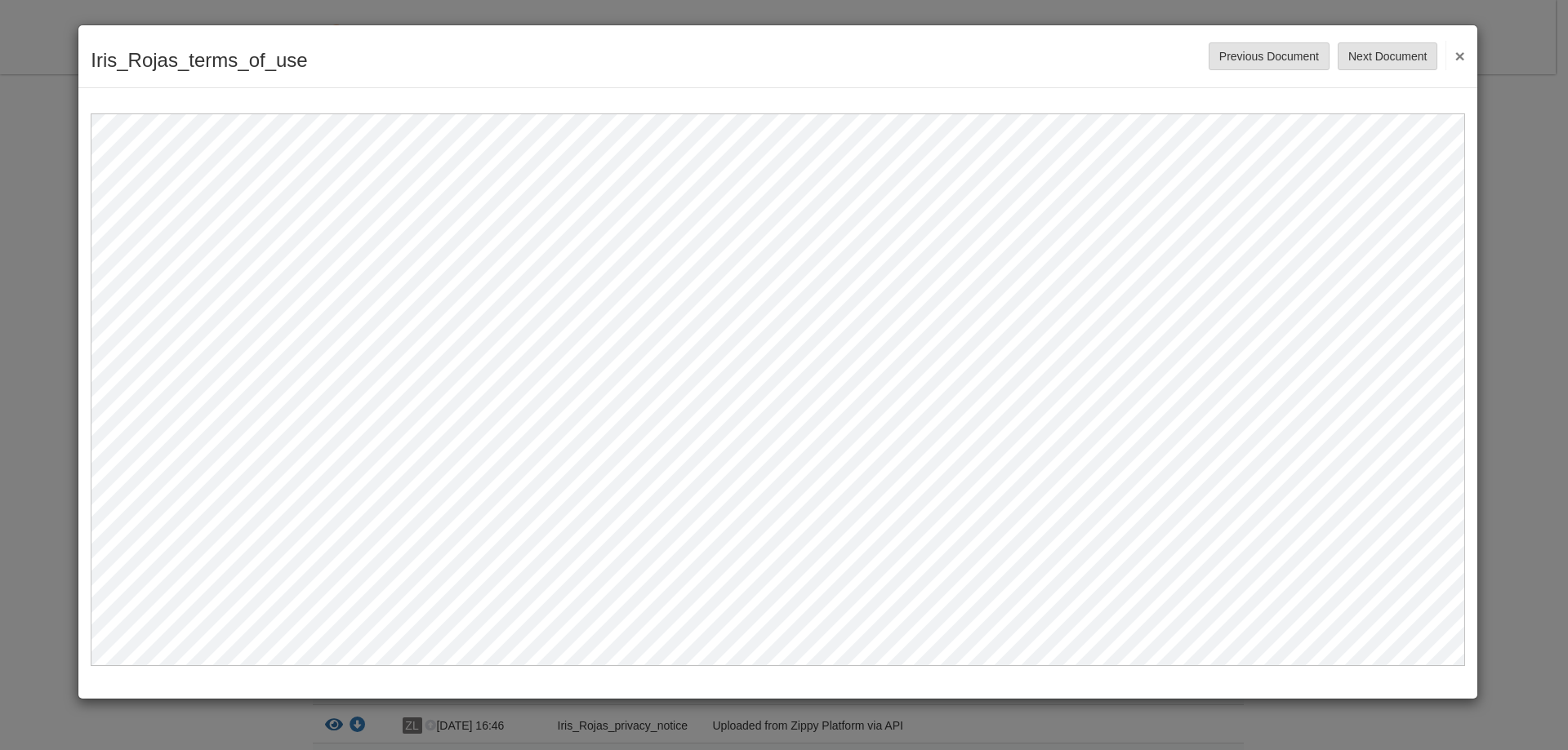
click at [1457, 60] on button "×" at bounding box center [1455, 55] width 19 height 30
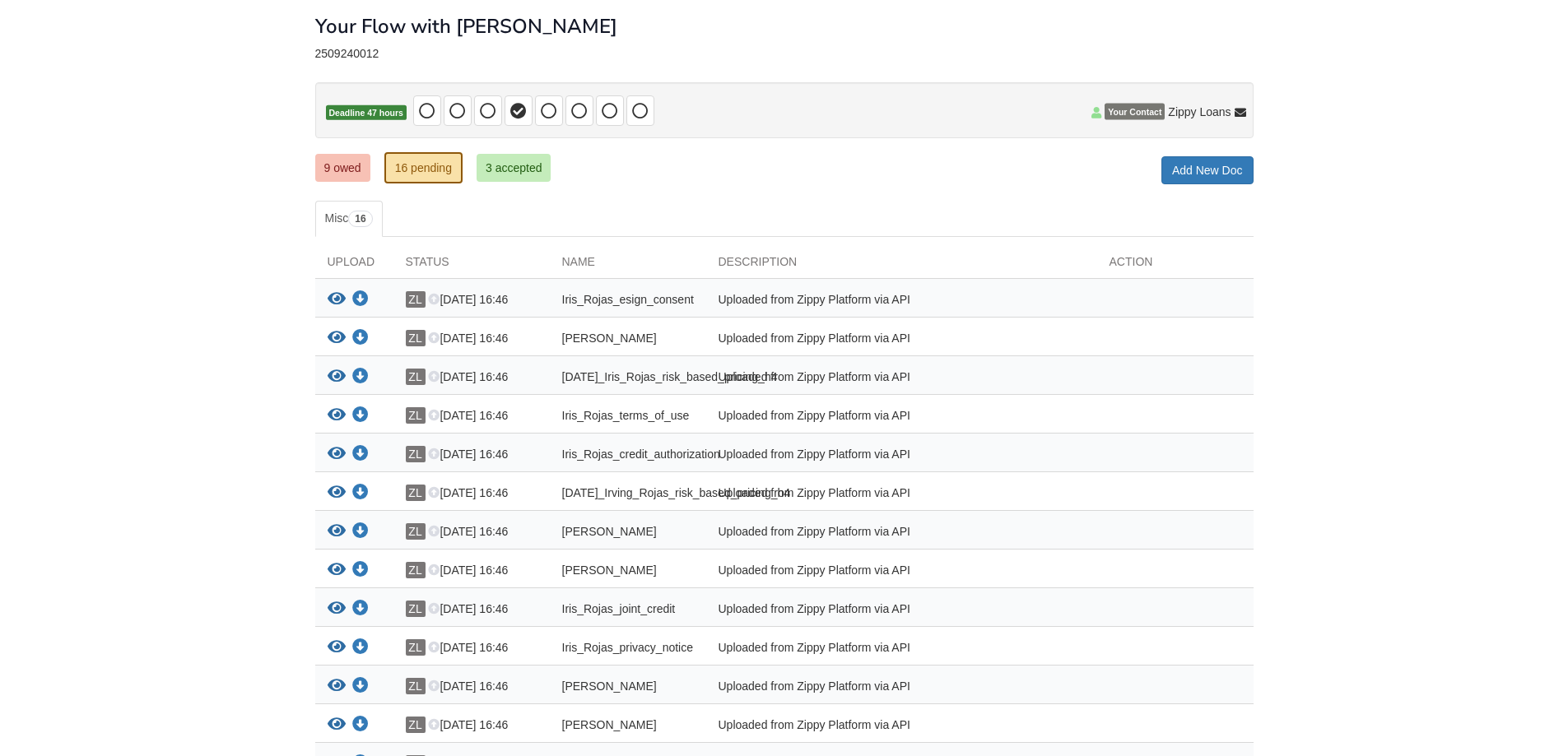
scroll to position [329, 0]
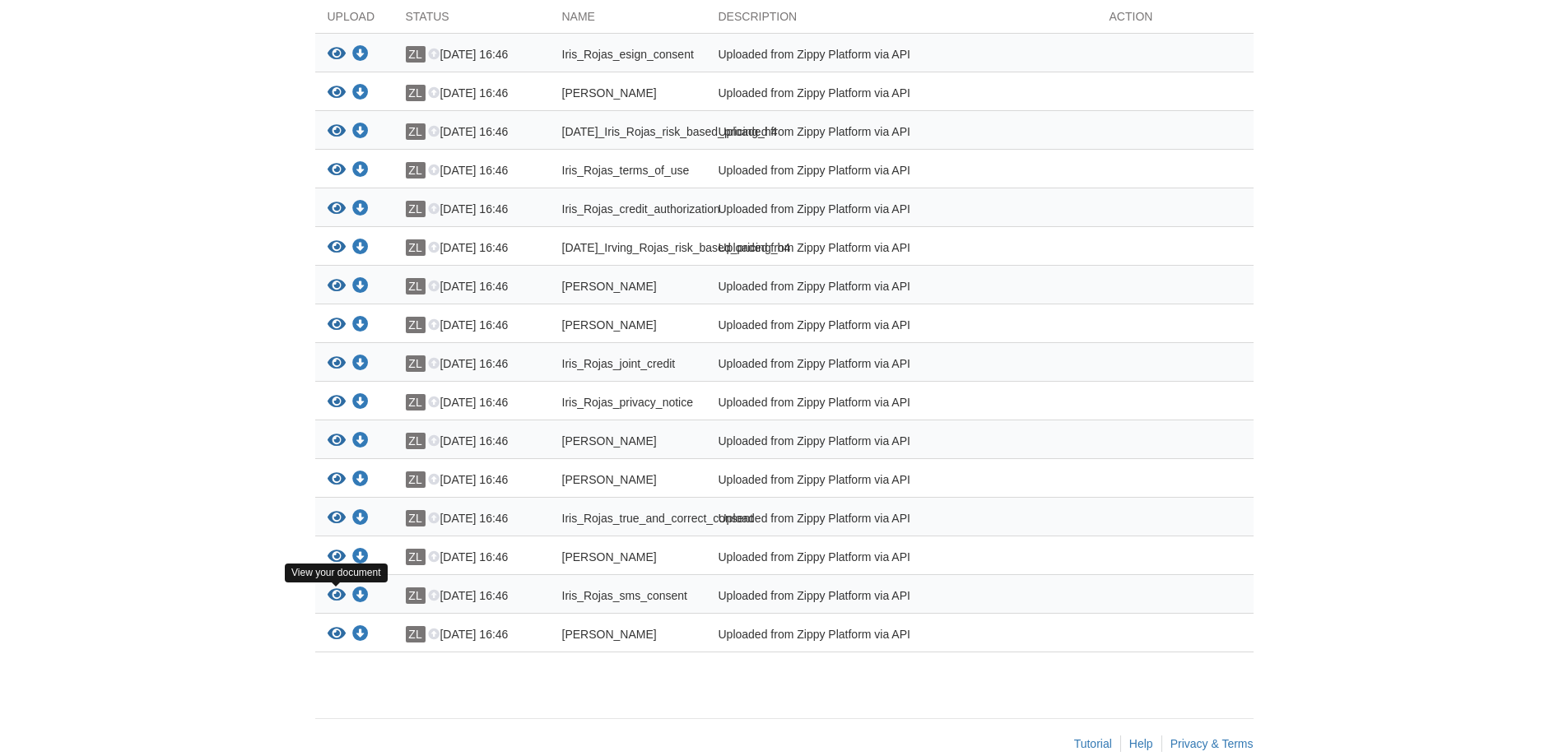
click at [340, 566] on icon "View Irving_Rojas_joint_credit" at bounding box center [336, 556] width 18 height 16
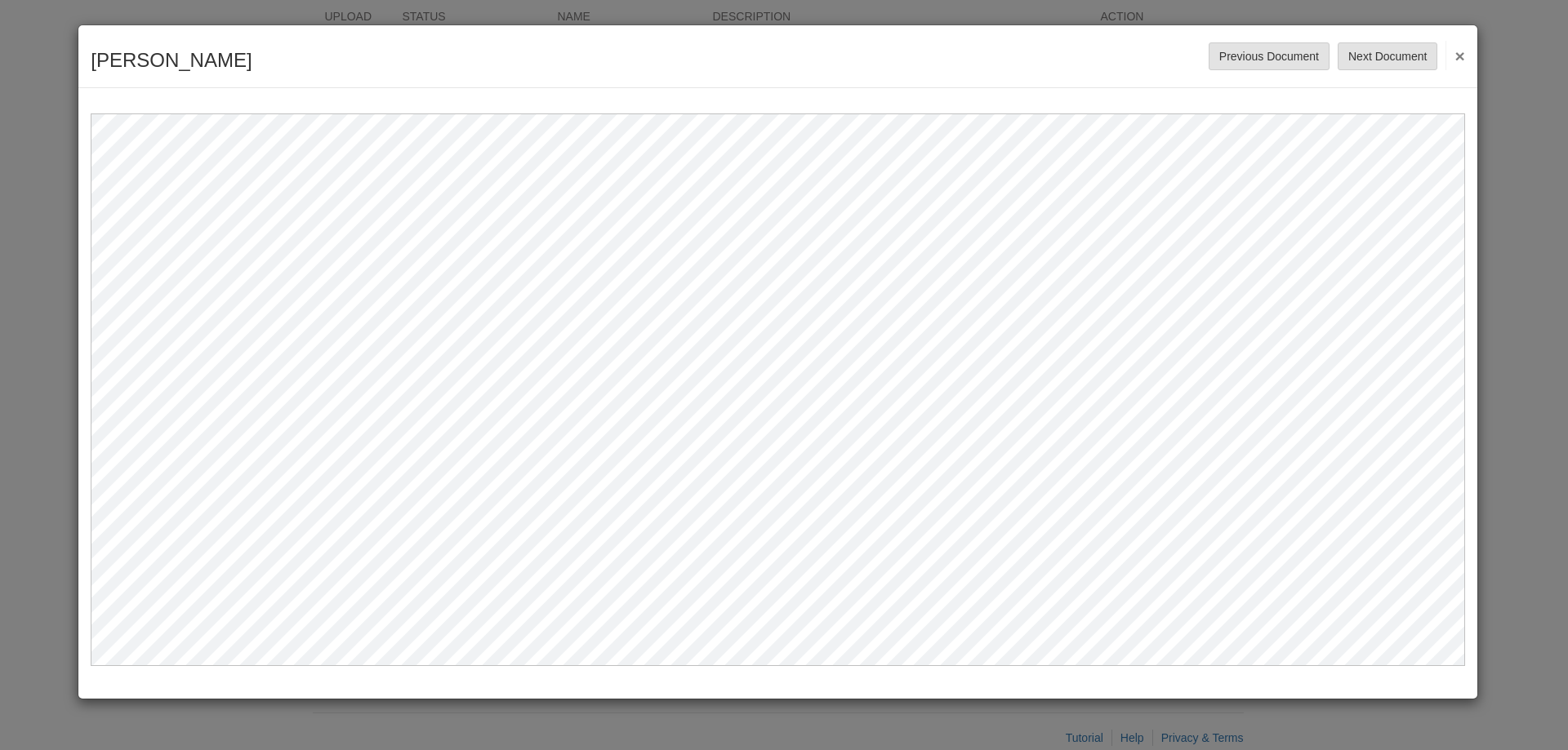
click at [1463, 48] on button "×" at bounding box center [1455, 55] width 19 height 30
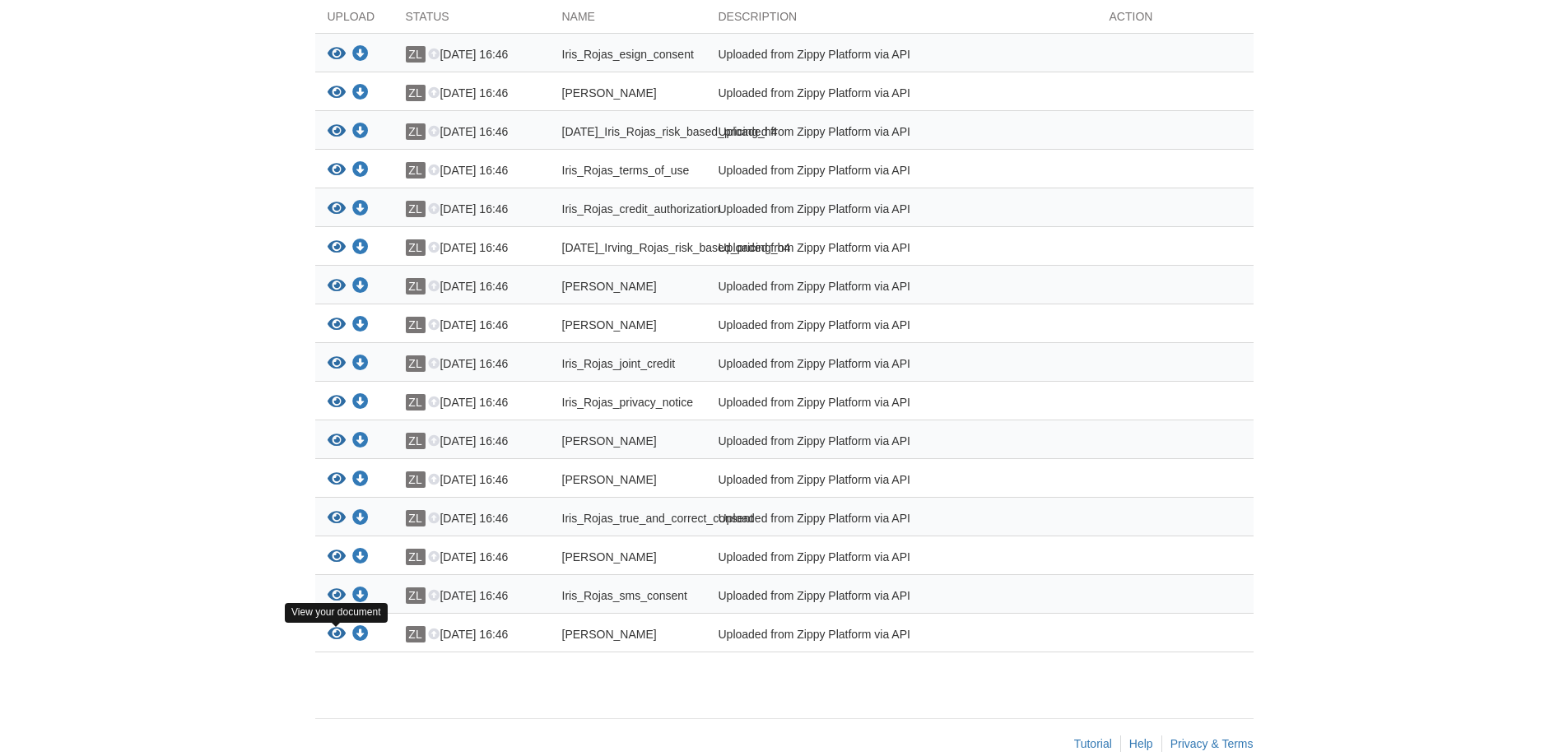
click at [330, 604] on icon "View Iris_Rojas_sms_consent" at bounding box center [336, 596] width 18 height 16
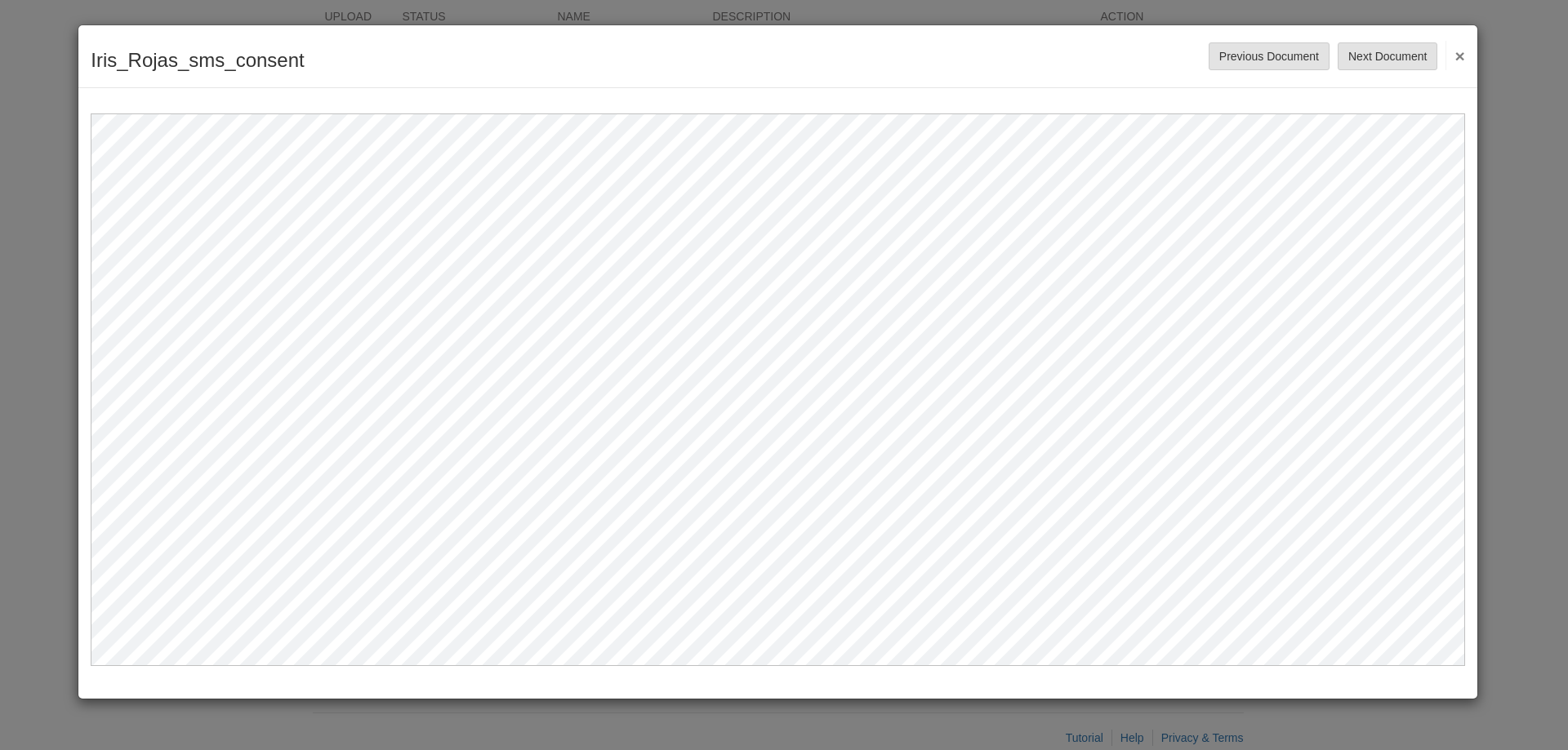
click at [1459, 52] on button "×" at bounding box center [1455, 55] width 19 height 30
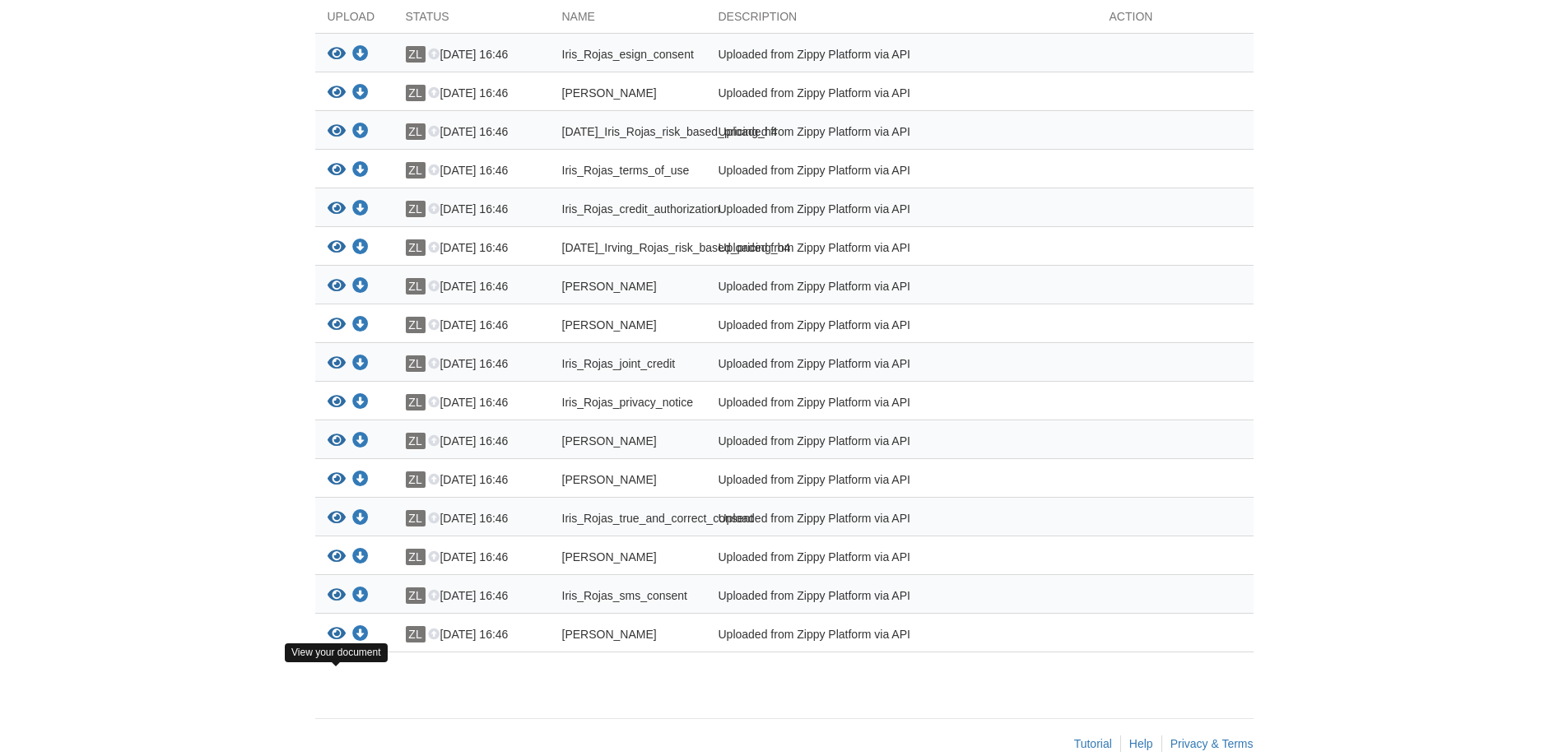
click at [340, 643] on icon "View Irving_Rojas_privacy_notice" at bounding box center [336, 634] width 18 height 16
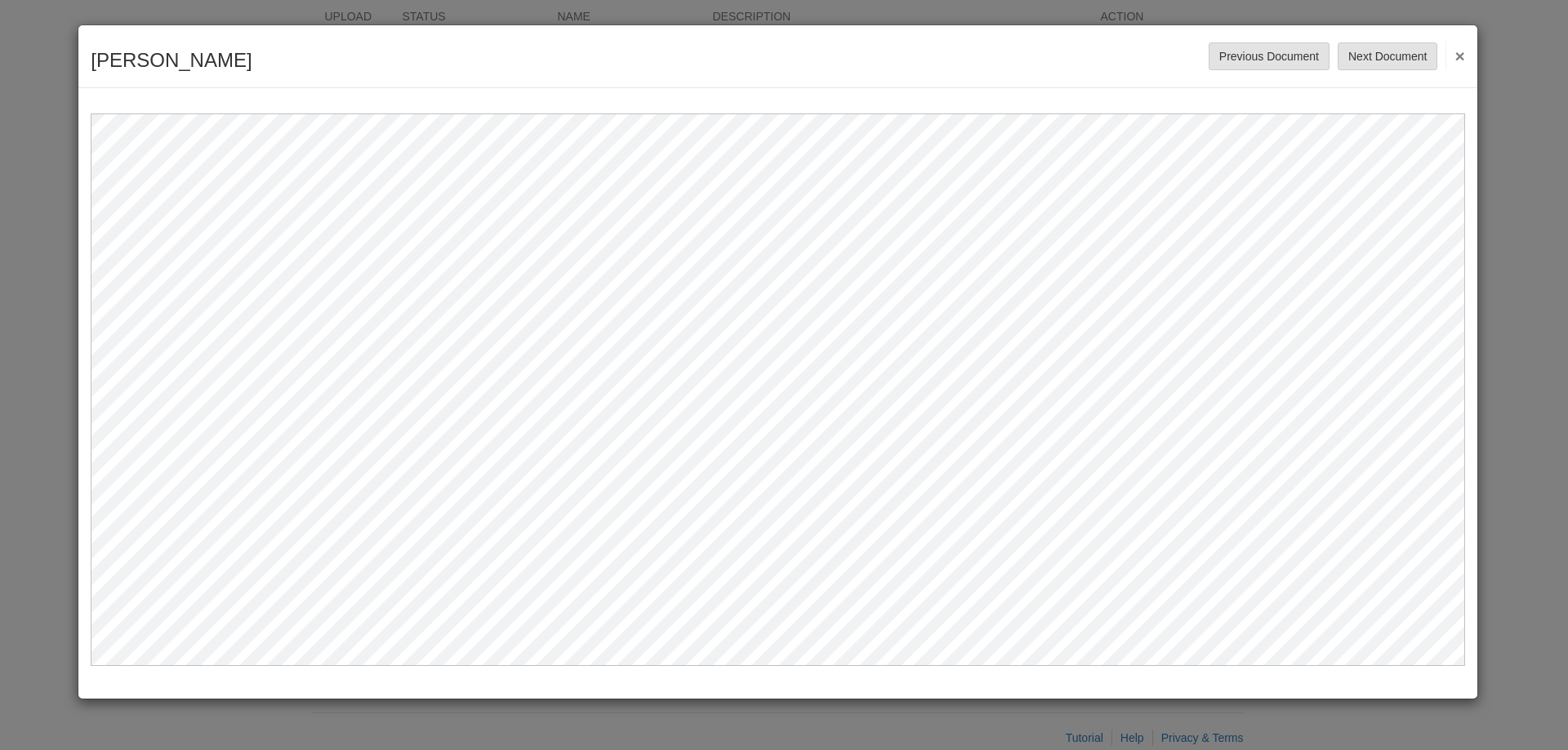
click at [1455, 60] on button "×" at bounding box center [1455, 55] width 19 height 30
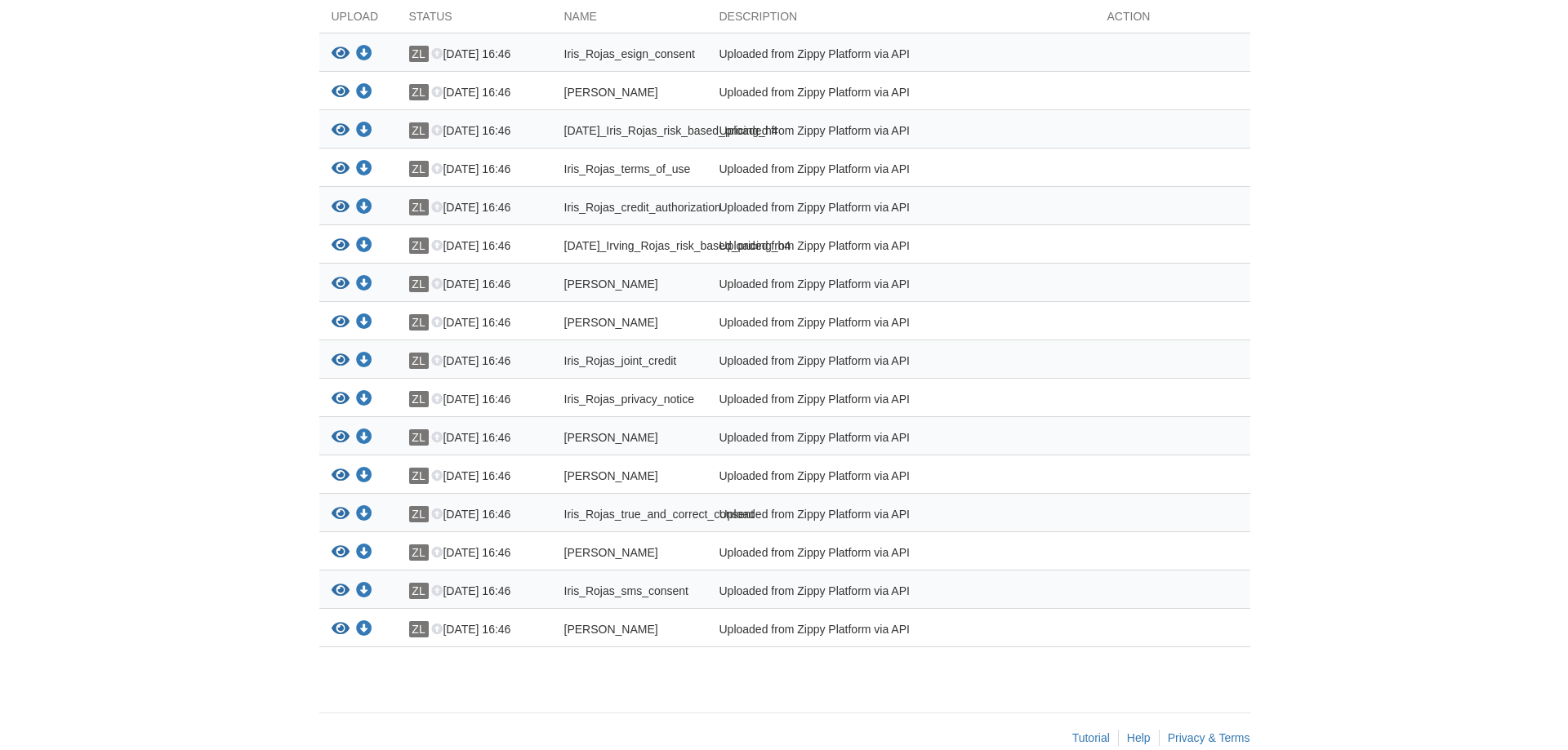
scroll to position [245, 0]
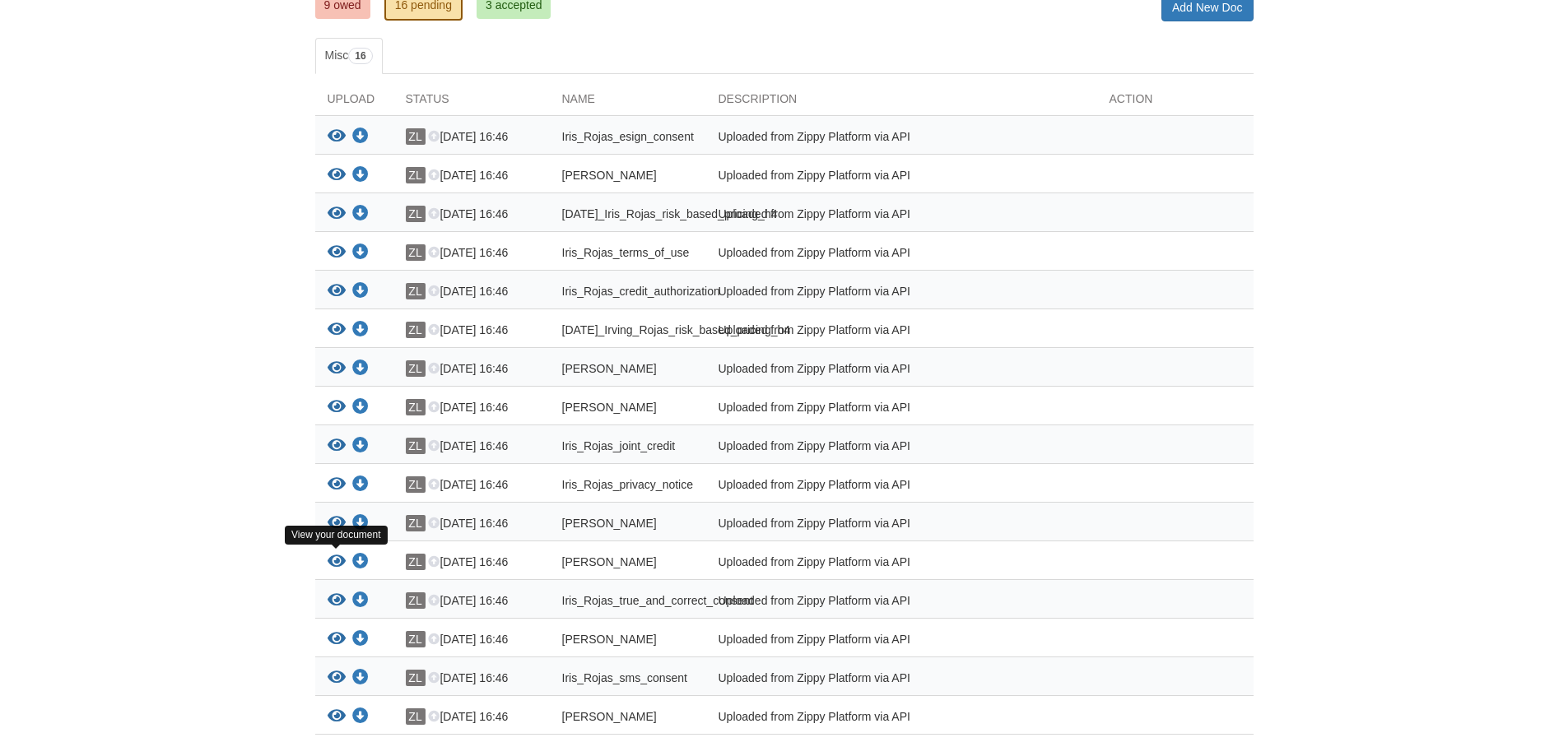
click at [343, 531] on icon "View Irving_Rojas_esign_consent" at bounding box center [336, 523] width 18 height 16
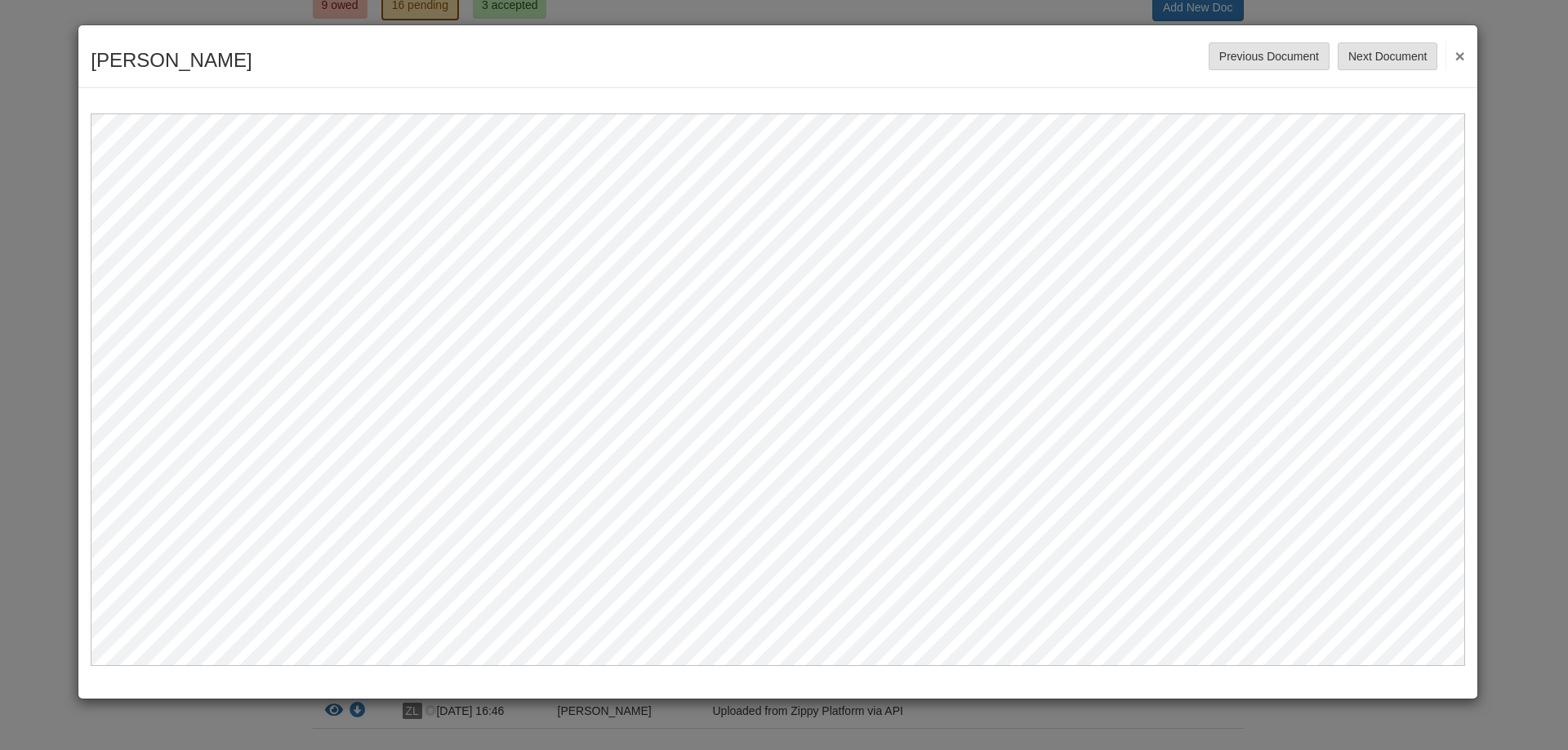
click at [1463, 58] on button "×" at bounding box center [1455, 55] width 19 height 30
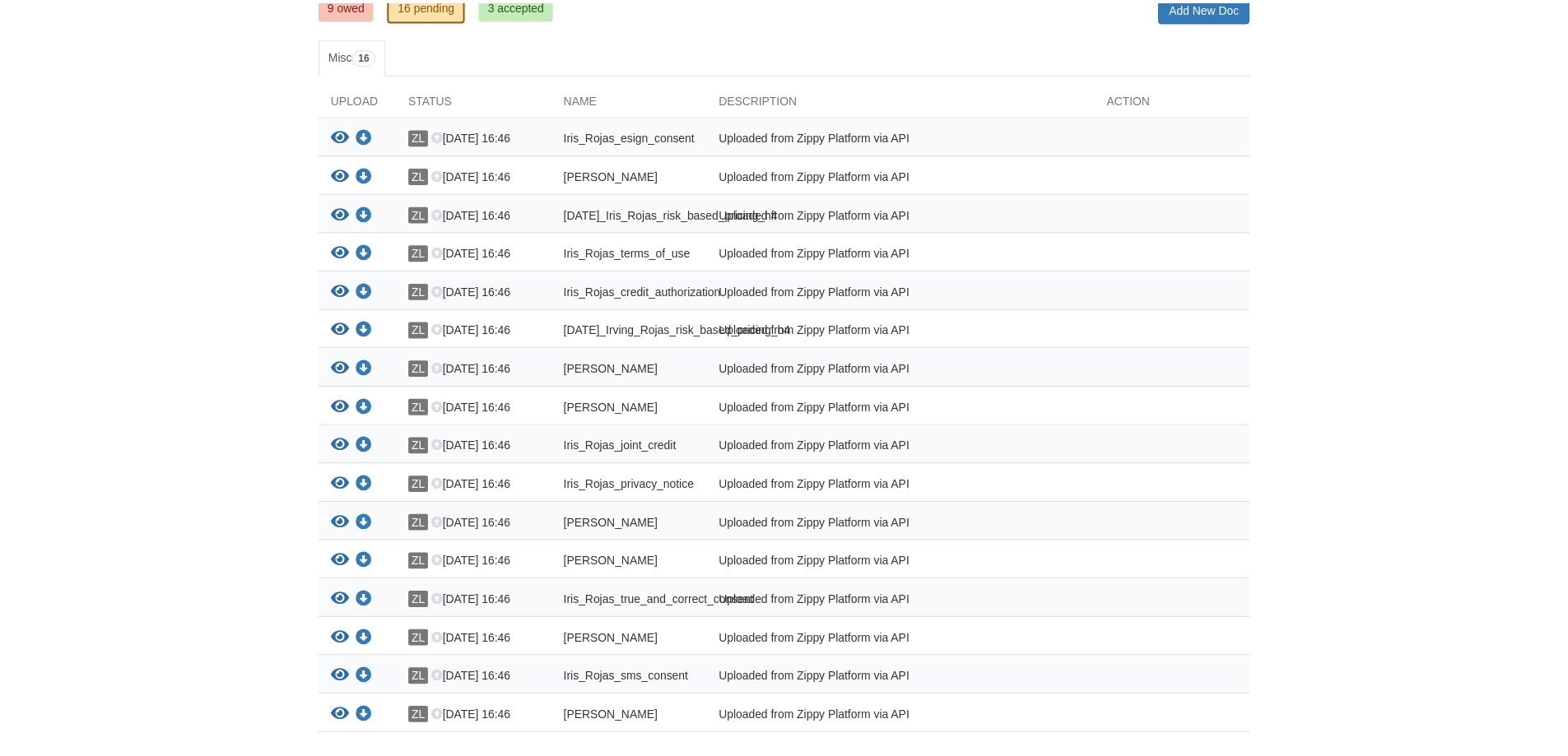
scroll to position [0, 0]
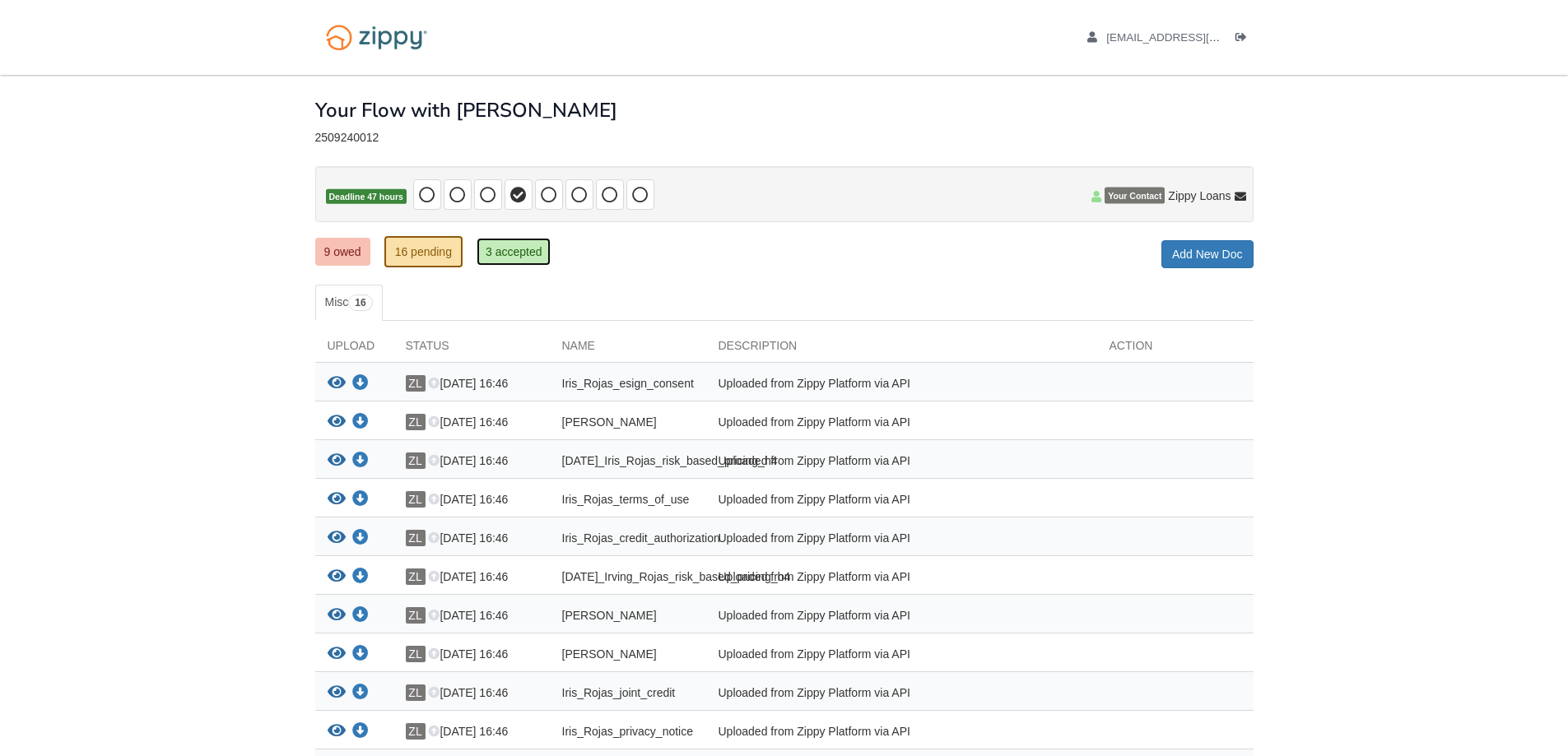
click at [523, 251] on link "3 accepted" at bounding box center [514, 251] width 75 height 28
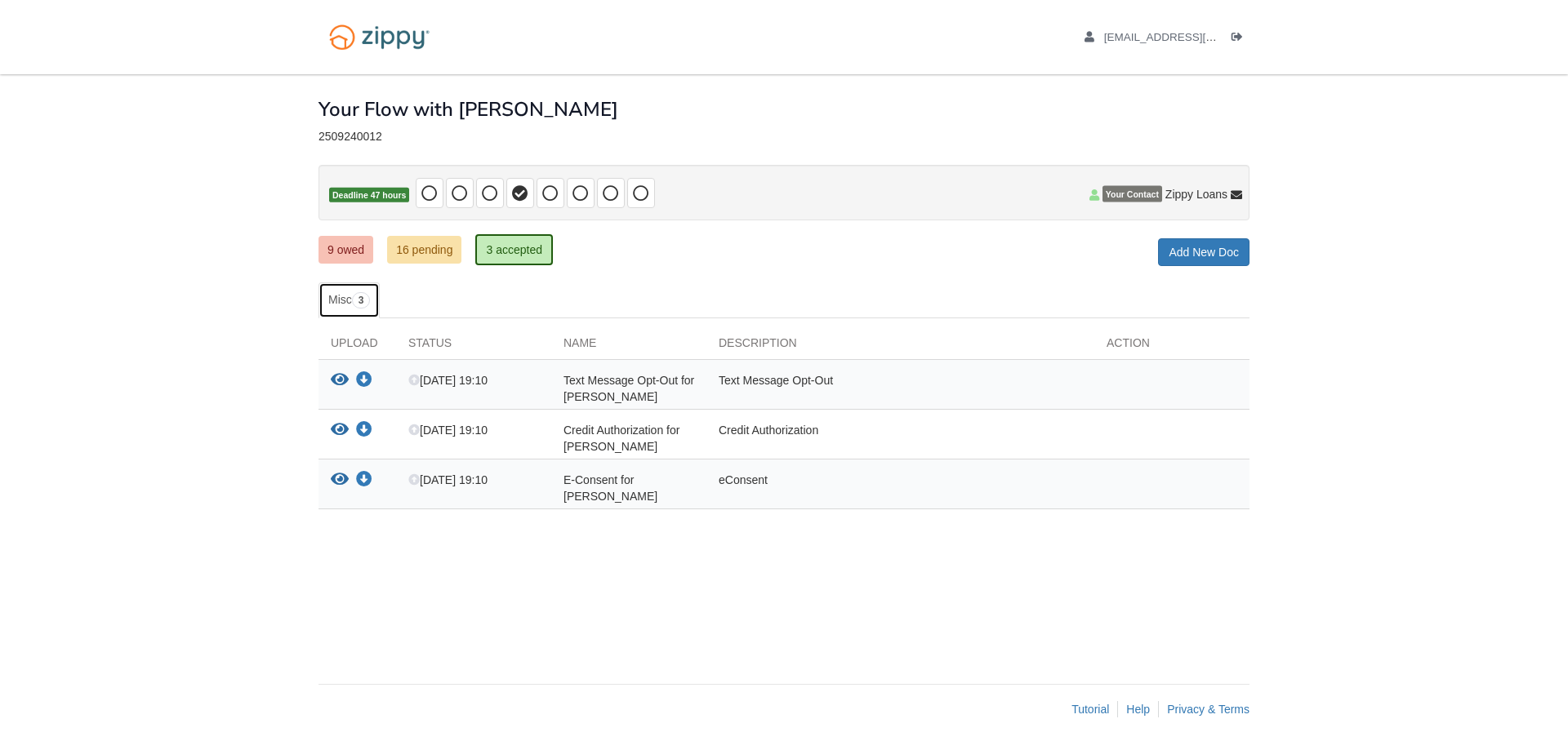
click at [345, 308] on link "Misc 3" at bounding box center [349, 300] width 61 height 36
click at [354, 248] on link "9 owed" at bounding box center [345, 249] width 54 height 28
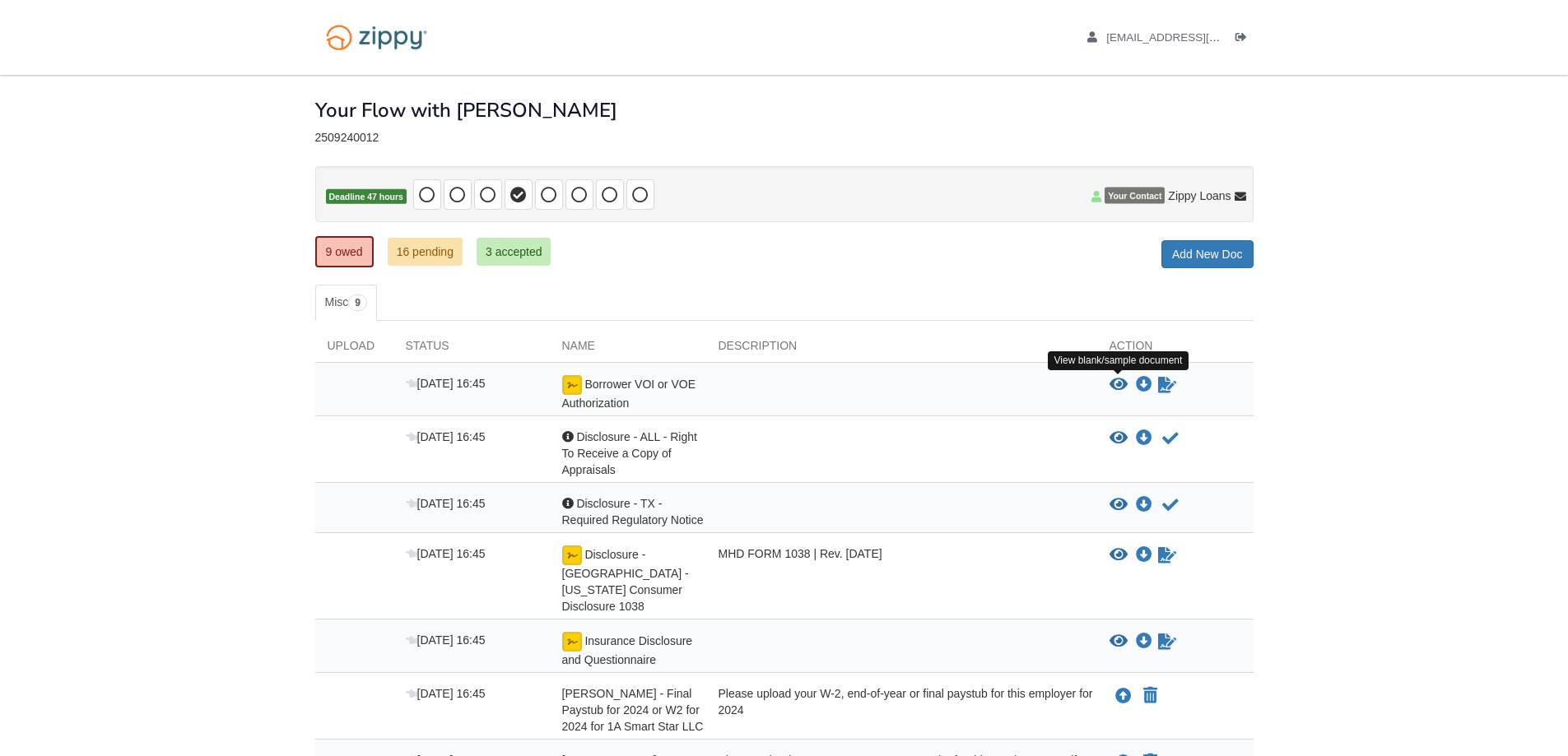
click at [1116, 380] on icon "View Borrower VOI or VOE Authorization" at bounding box center [1118, 385] width 18 height 16
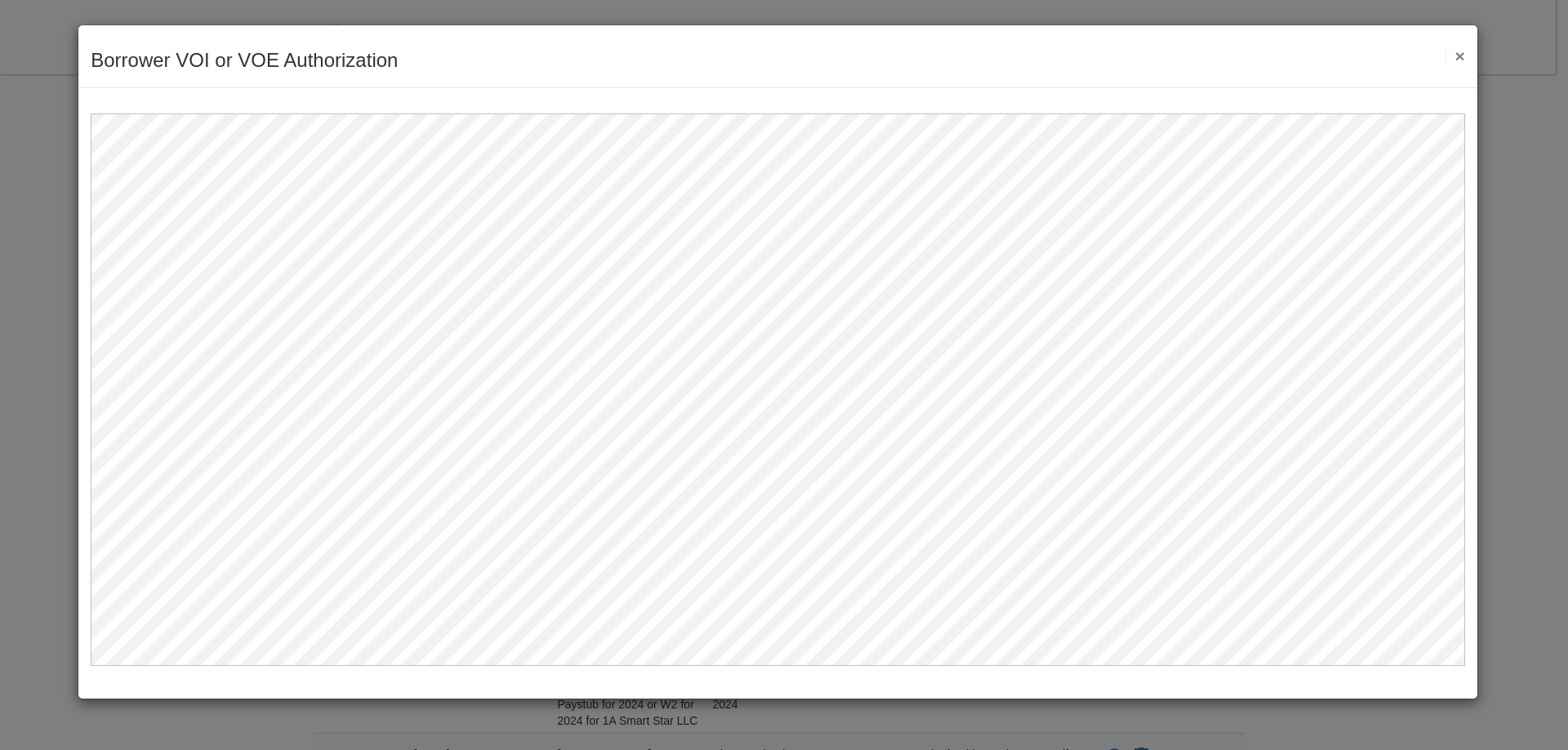
click at [1458, 52] on button "×" at bounding box center [1455, 56] width 19 height 17
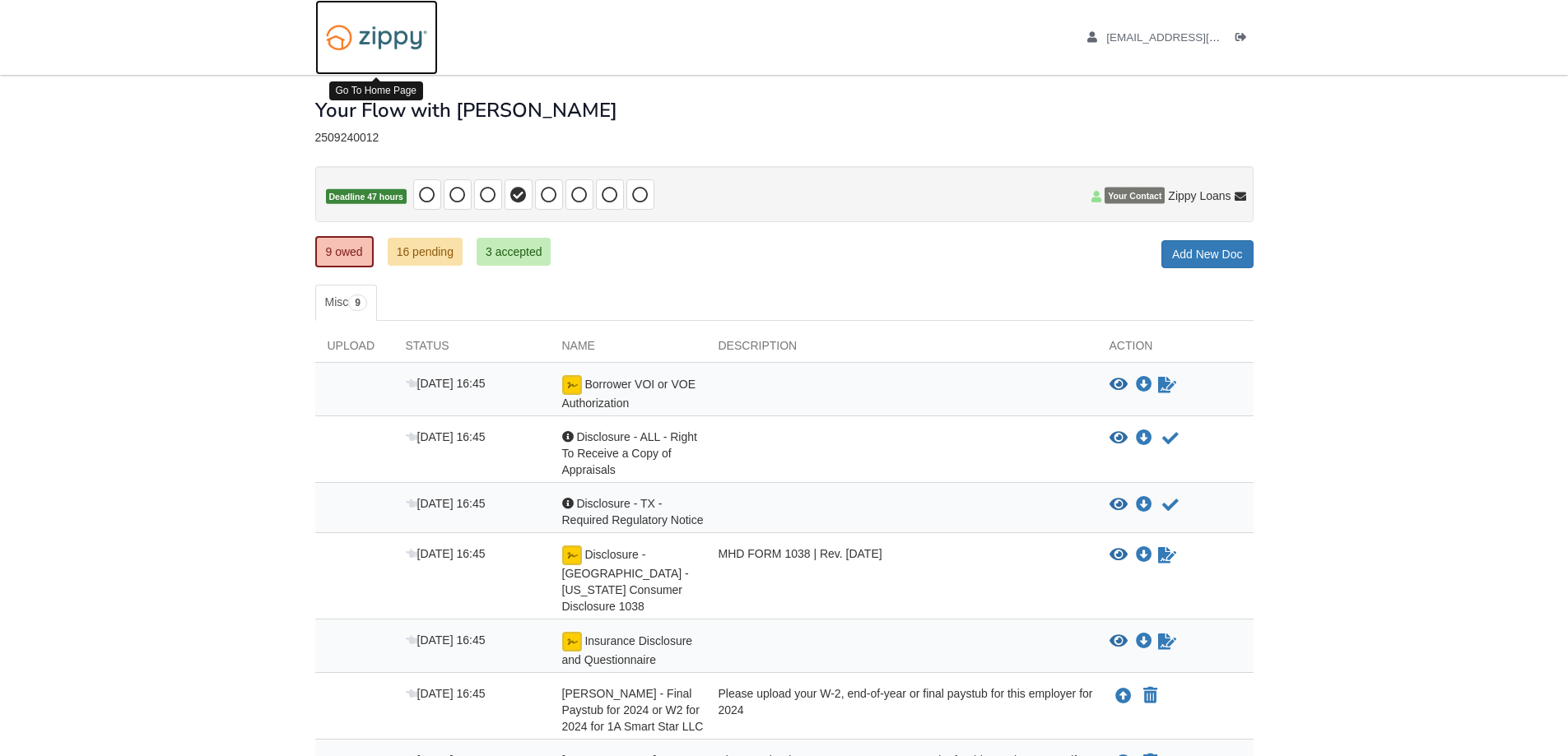
click at [363, 33] on img at bounding box center [376, 37] width 123 height 42
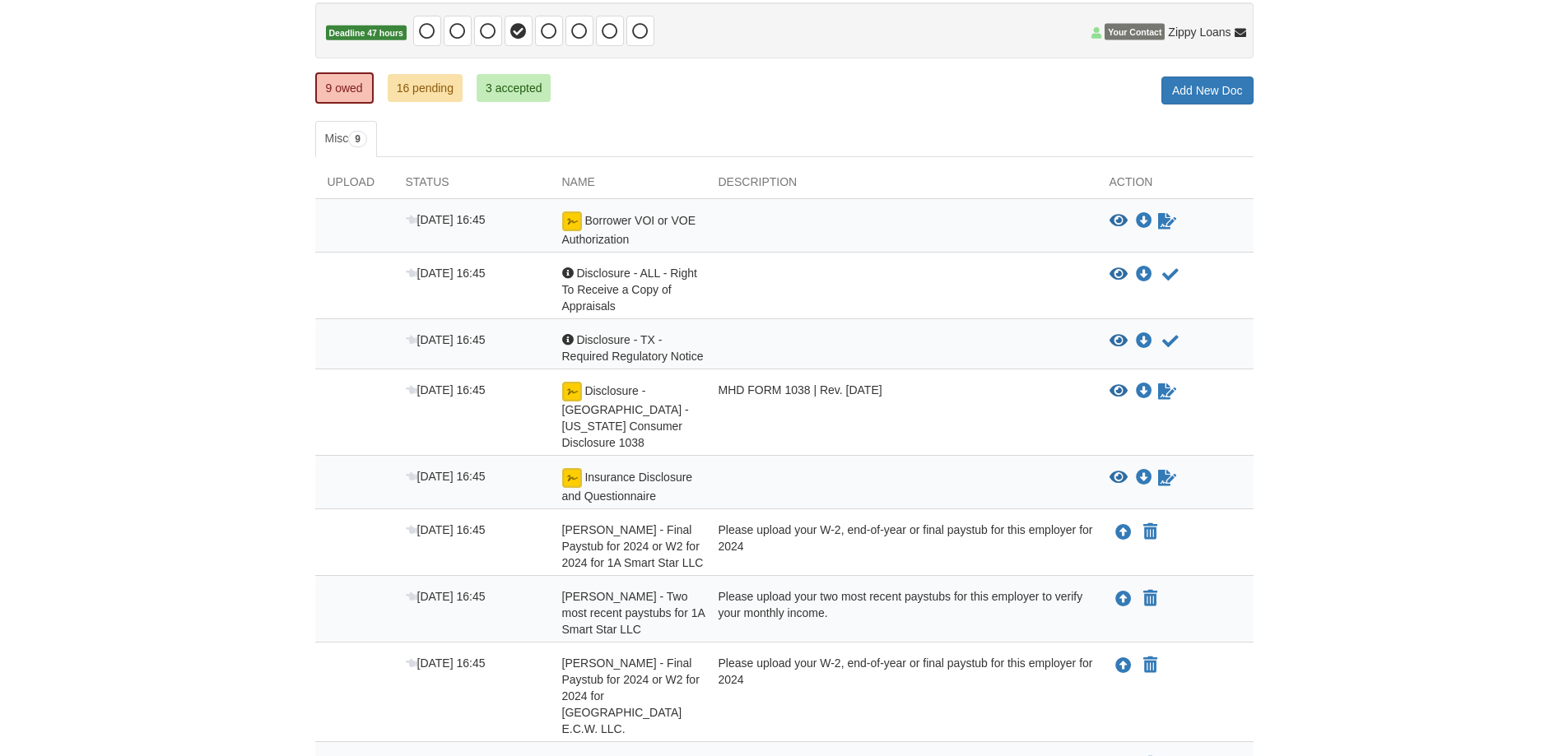
scroll to position [165, 0]
click at [1123, 219] on icon "View Borrower VOI or VOE Authorization" at bounding box center [1118, 220] width 18 height 16
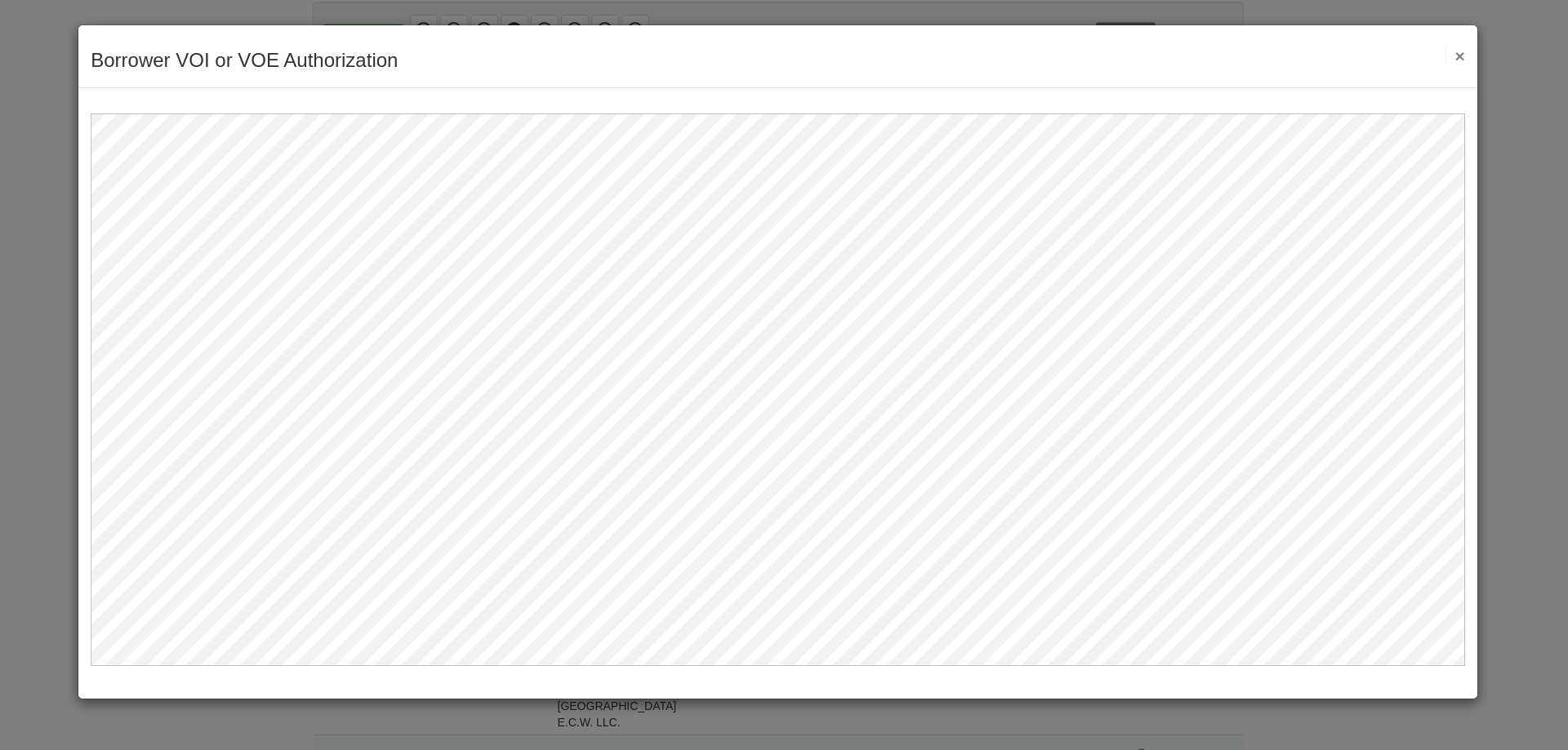
click at [1463, 53] on button "×" at bounding box center [1455, 56] width 19 height 17
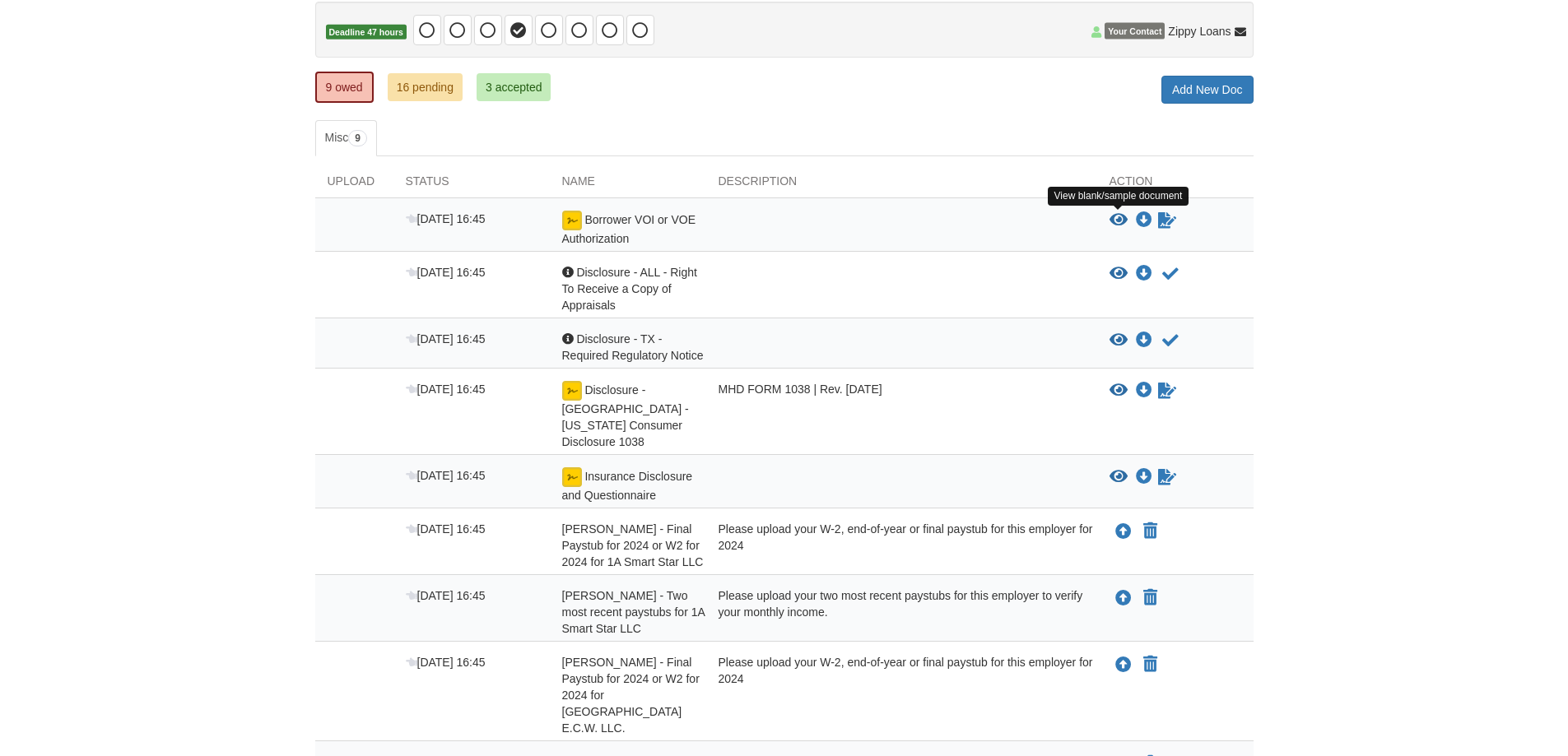
click at [1122, 225] on icon "View Borrower VOI or VOE Authorization" at bounding box center [1118, 220] width 18 height 16
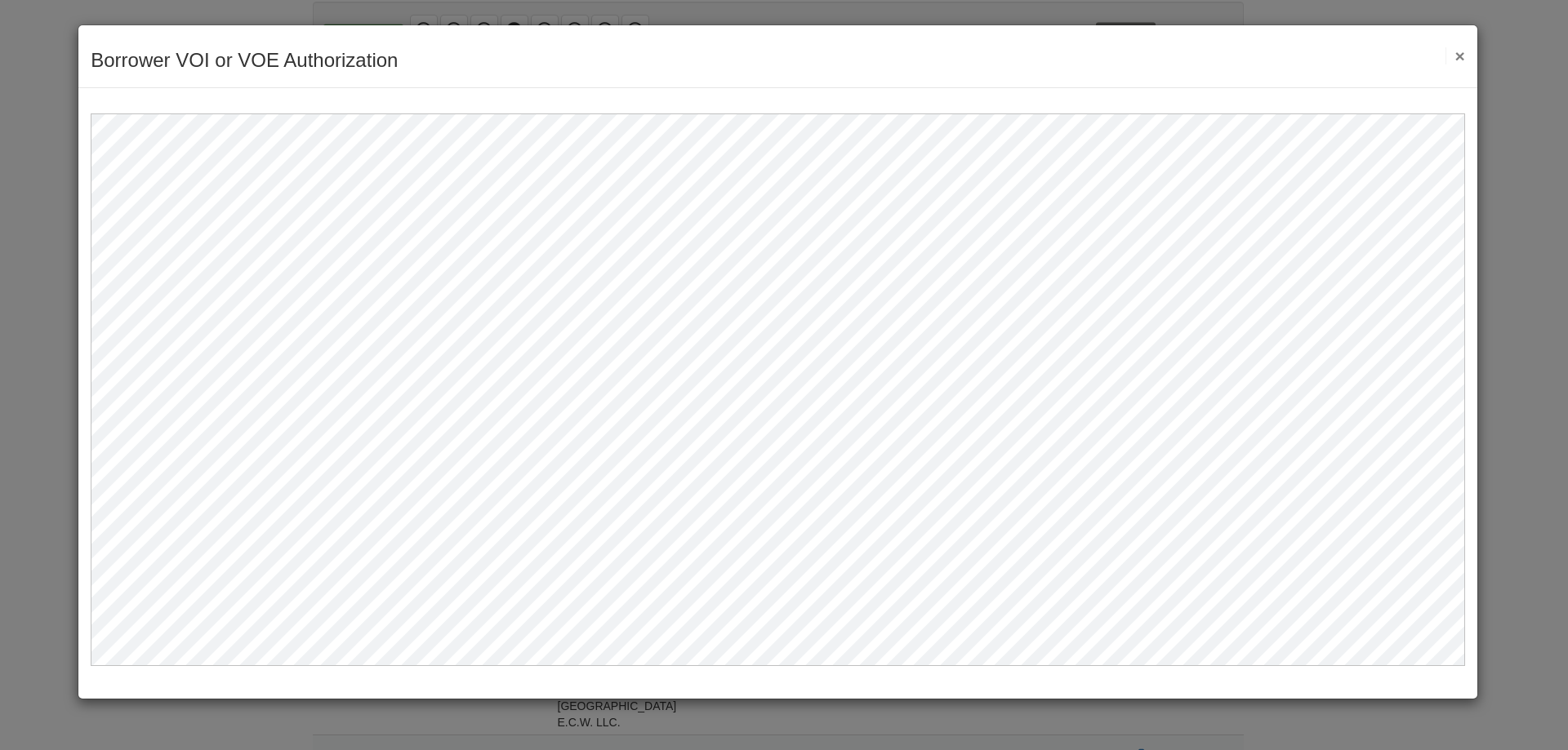
click at [1454, 60] on button "×" at bounding box center [1455, 56] width 19 height 17
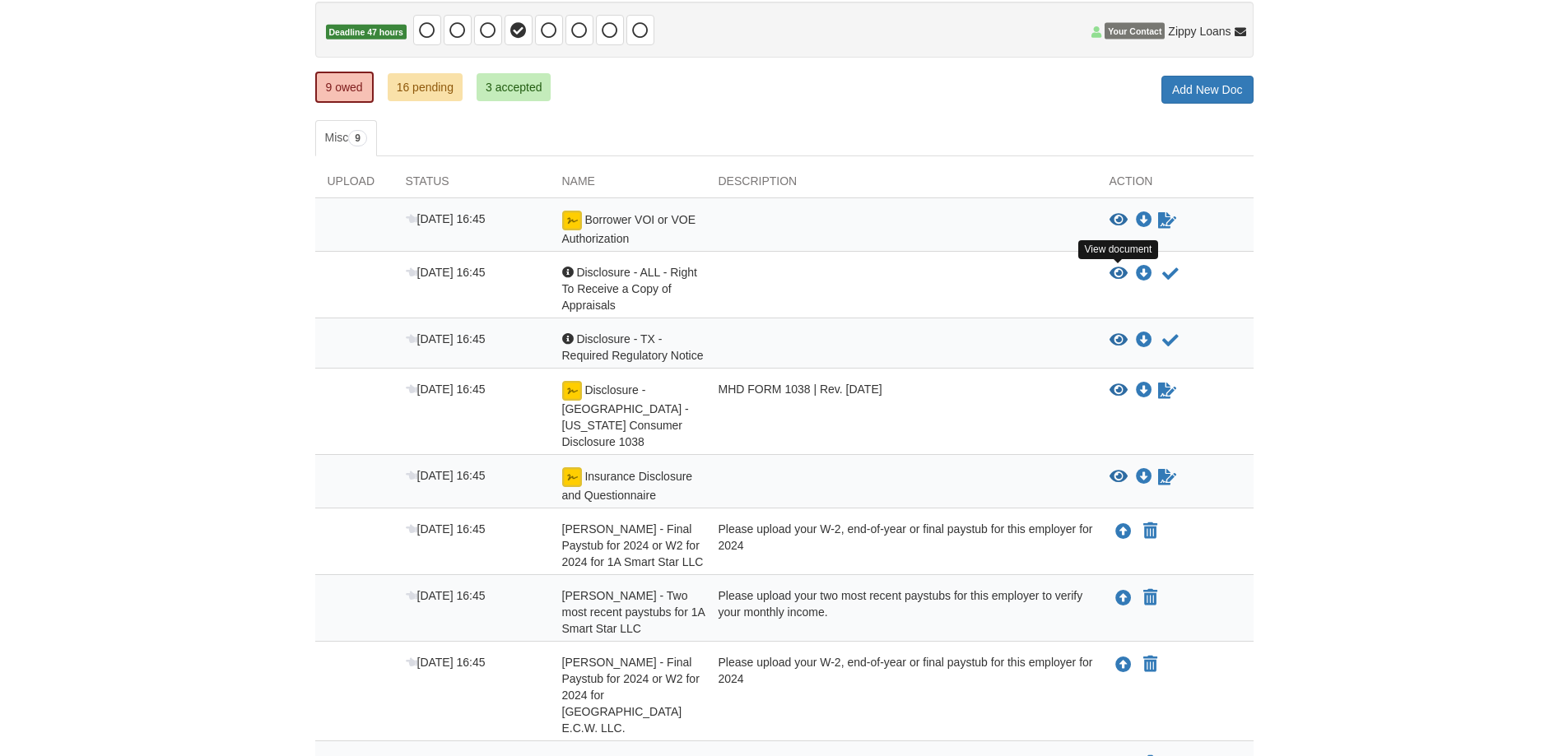
click at [1110, 266] on icon "View Disclosure - ALL - Right To Receive a Copy of Appraisals" at bounding box center [1118, 273] width 18 height 16
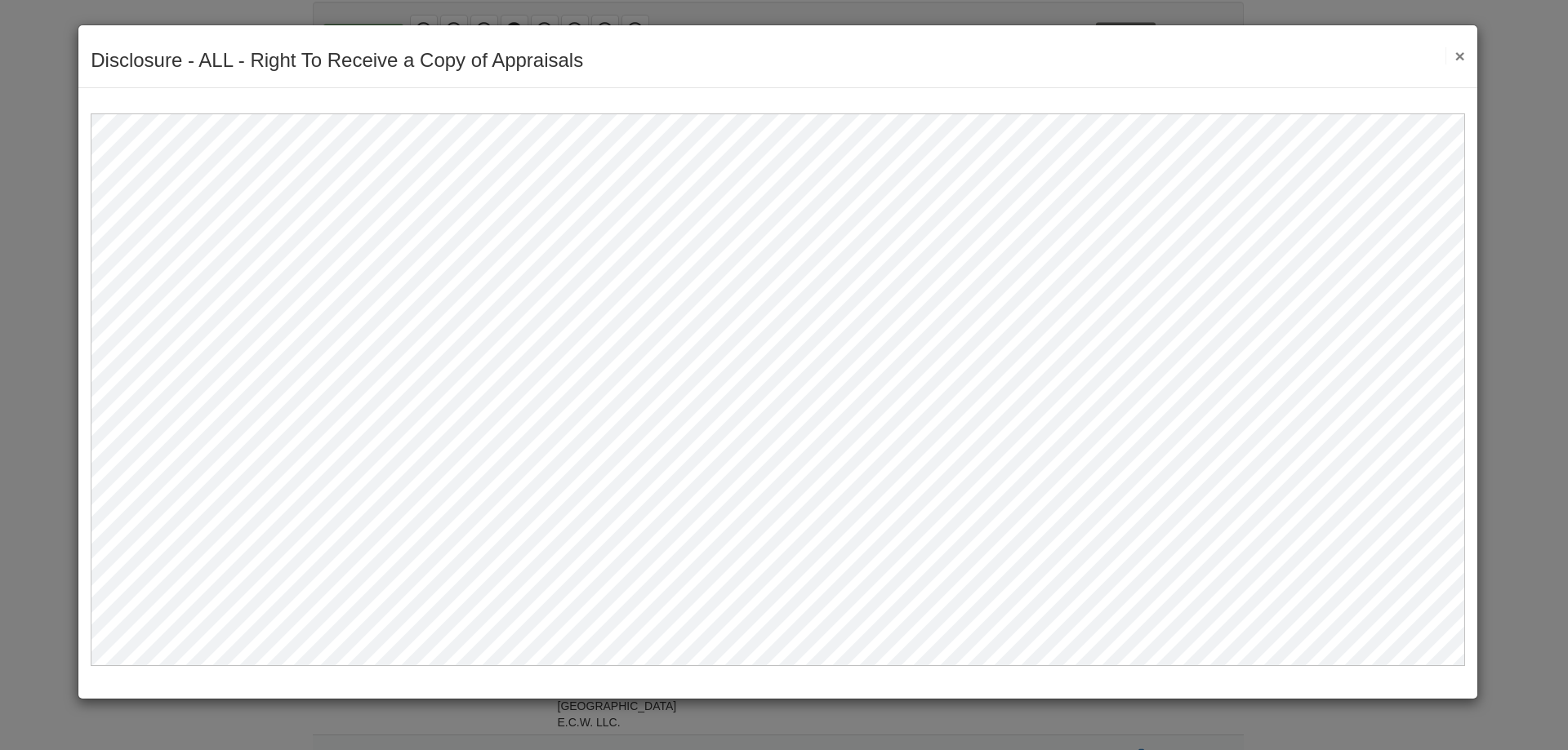
click at [1461, 55] on button "×" at bounding box center [1455, 56] width 19 height 17
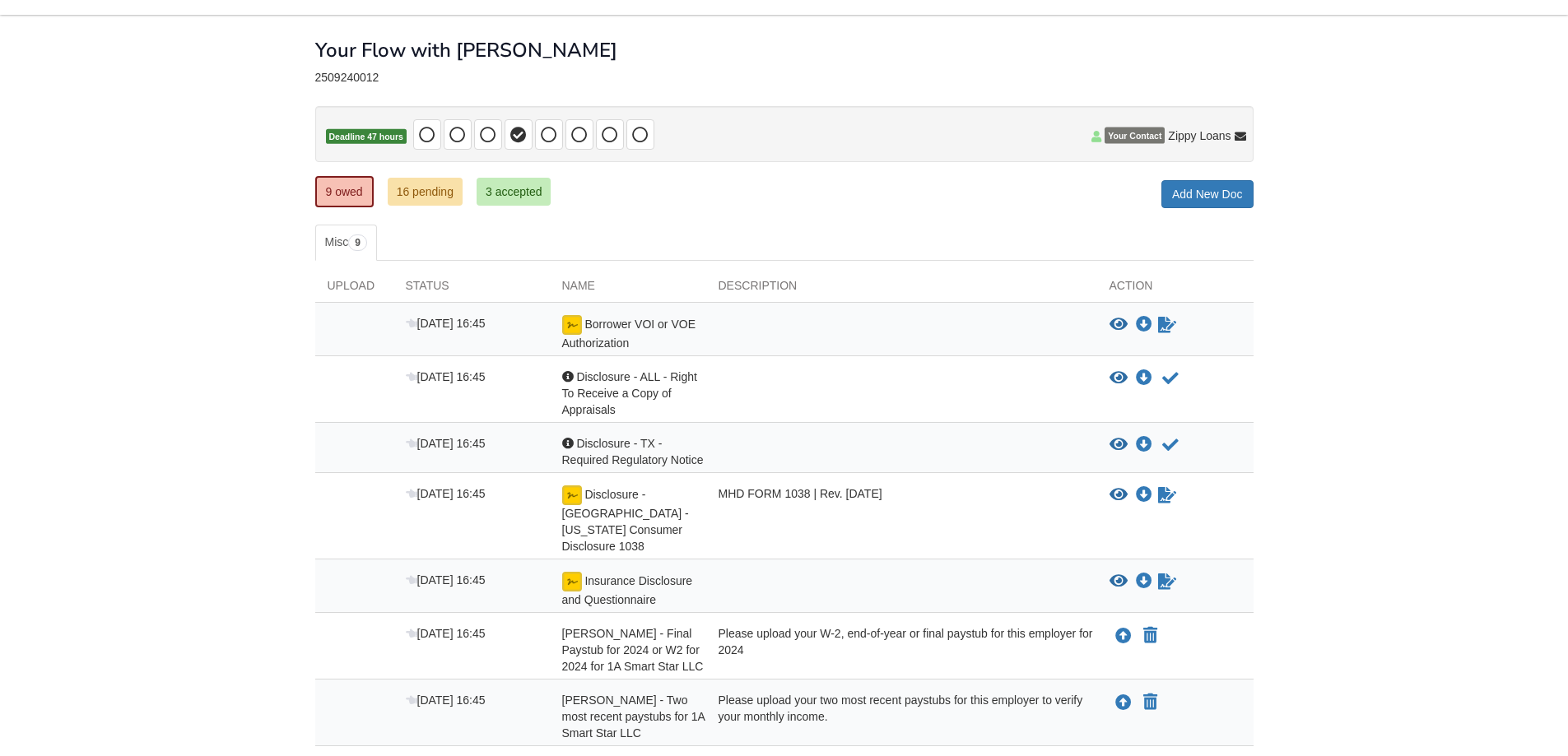
scroll to position [0, 0]
